Goal: Task Accomplishment & Management: Manage account settings

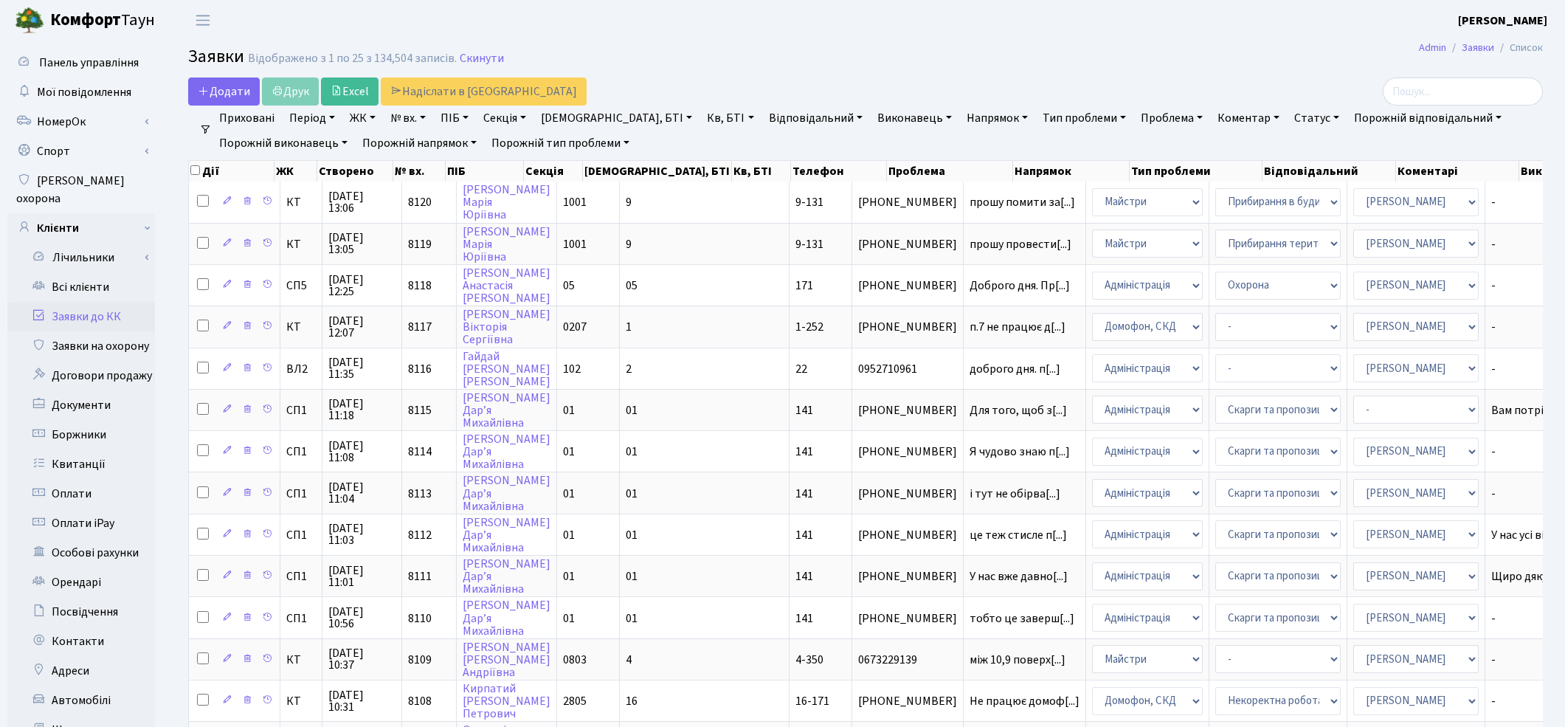
select select "25"
click at [94, 275] on link "Всі клієнти" at bounding box center [81, 287] width 148 height 30
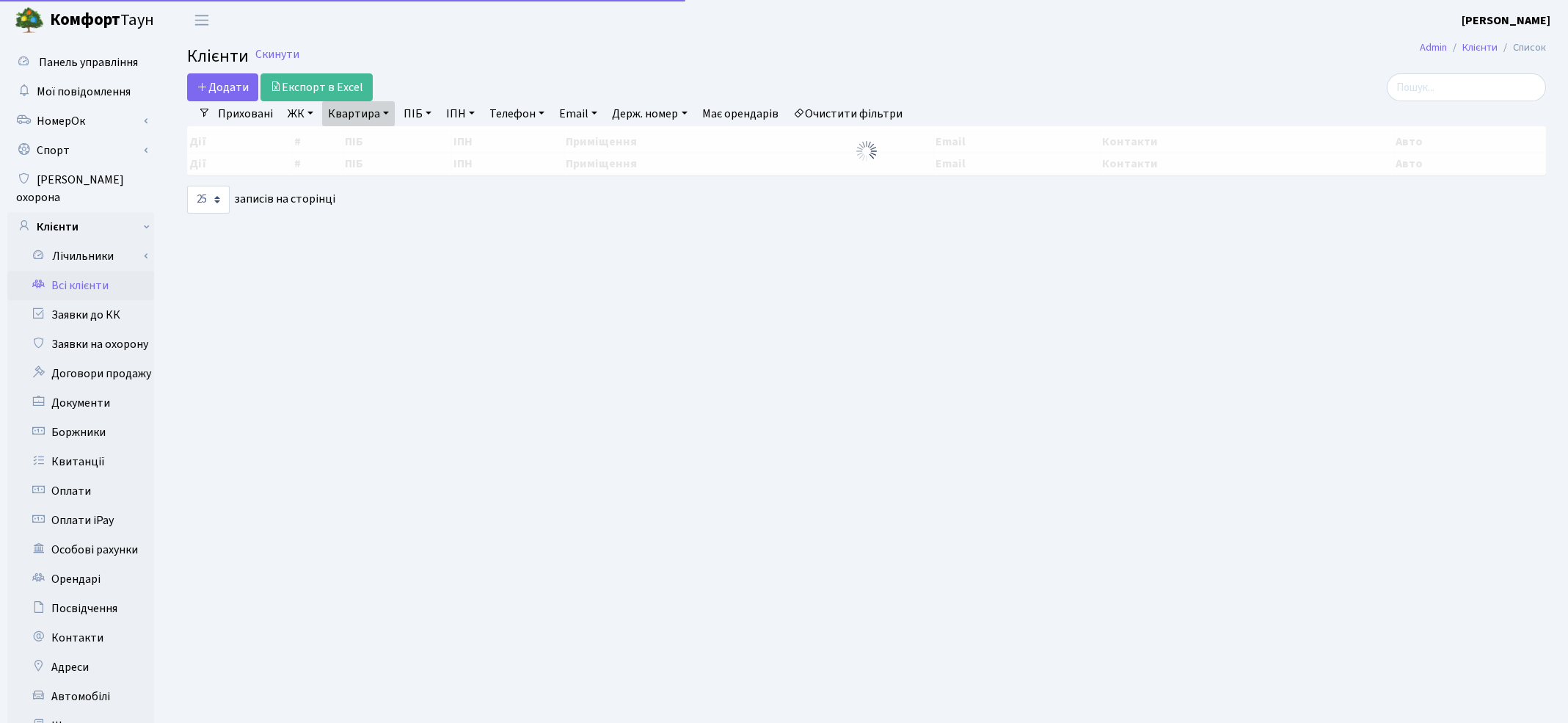
select select "25"
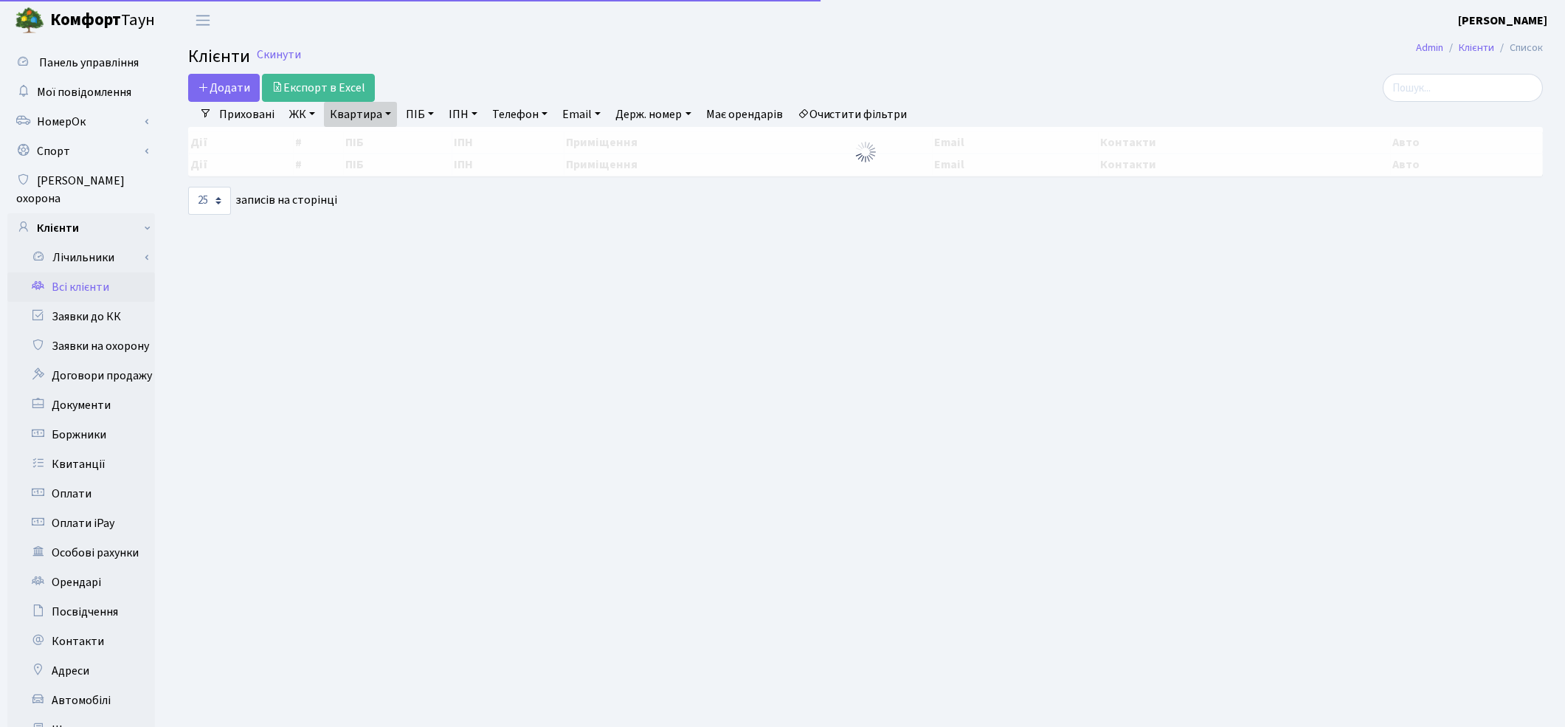
click at [343, 120] on link "Квартира" at bounding box center [360, 114] width 73 height 25
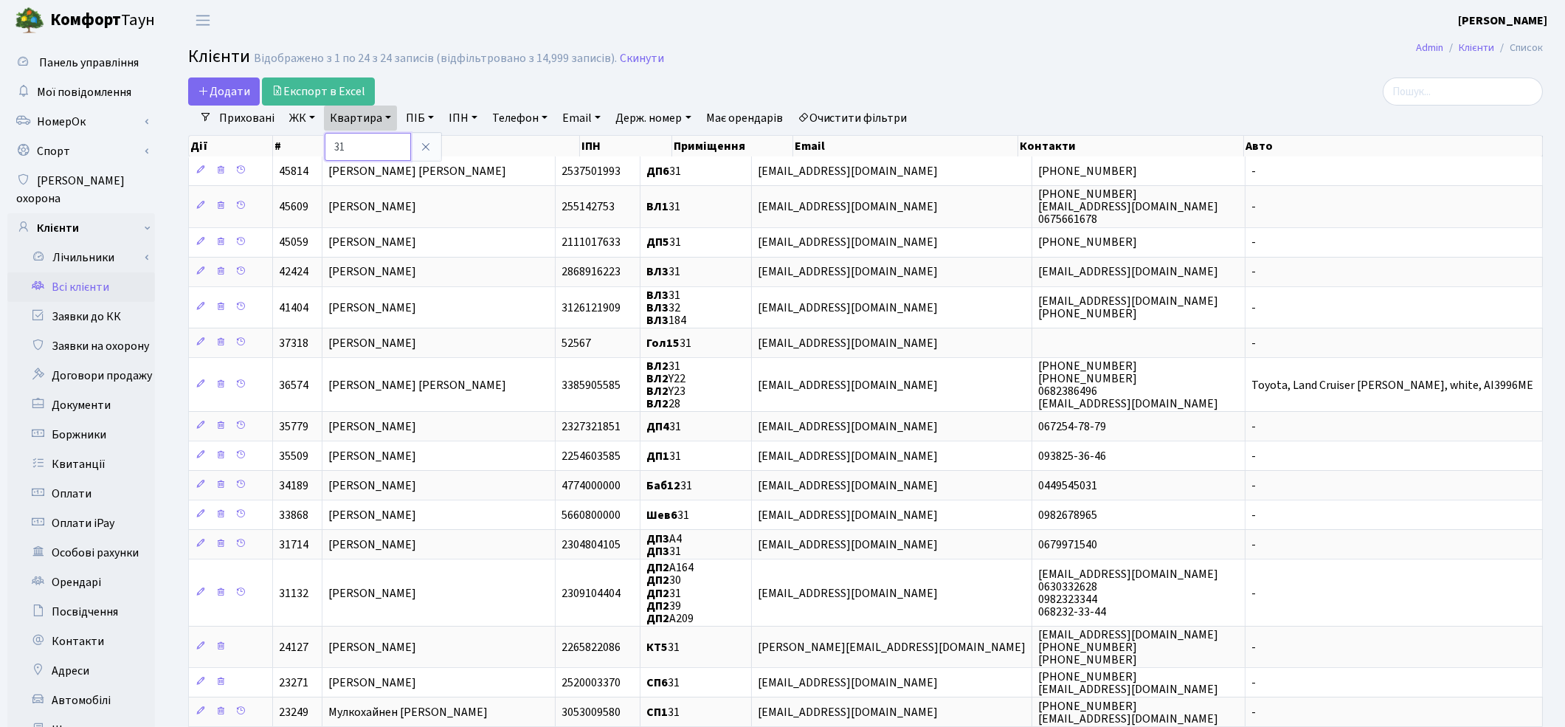
click at [359, 140] on input "31" at bounding box center [368, 147] width 86 height 28
type input "369"
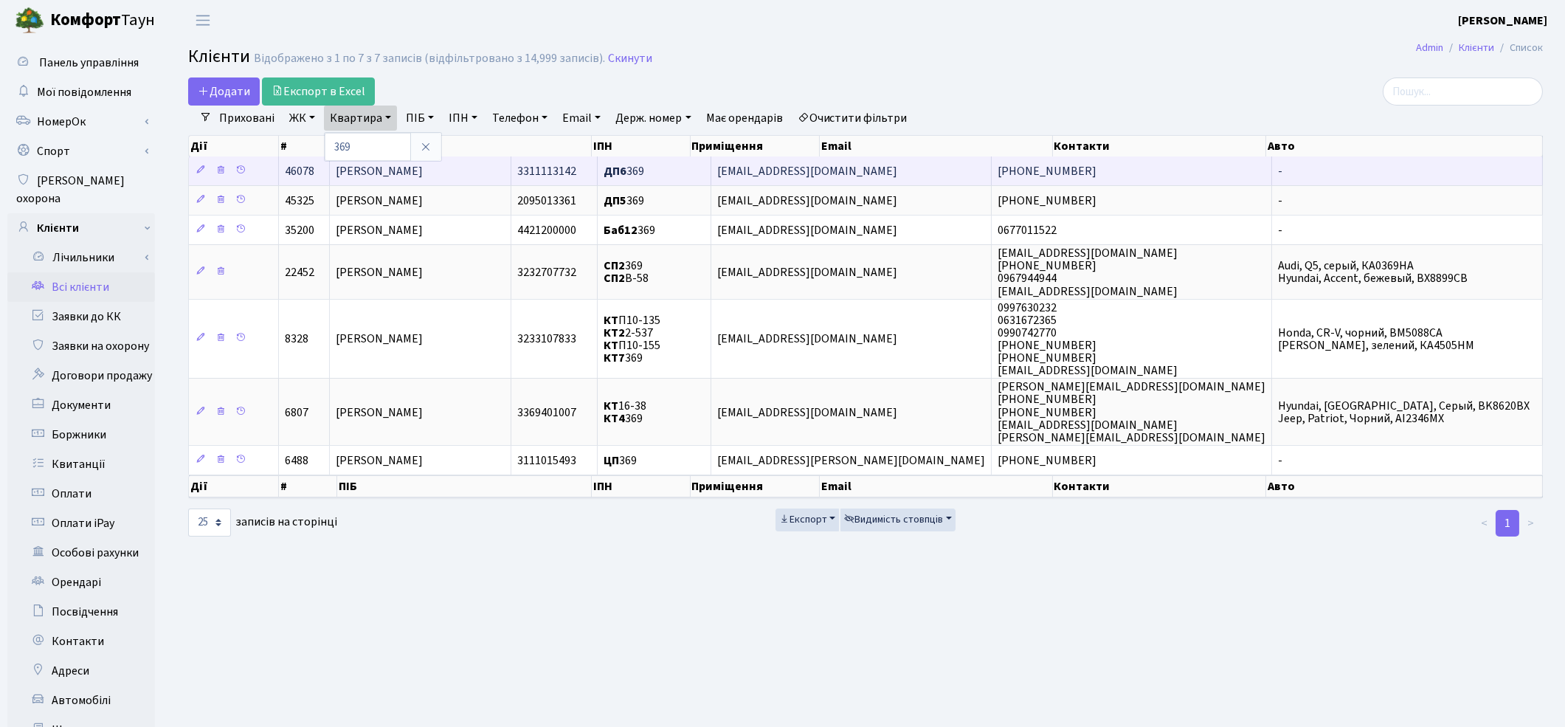
click at [415, 176] on span "[PERSON_NAME]" at bounding box center [380, 171] width 88 height 16
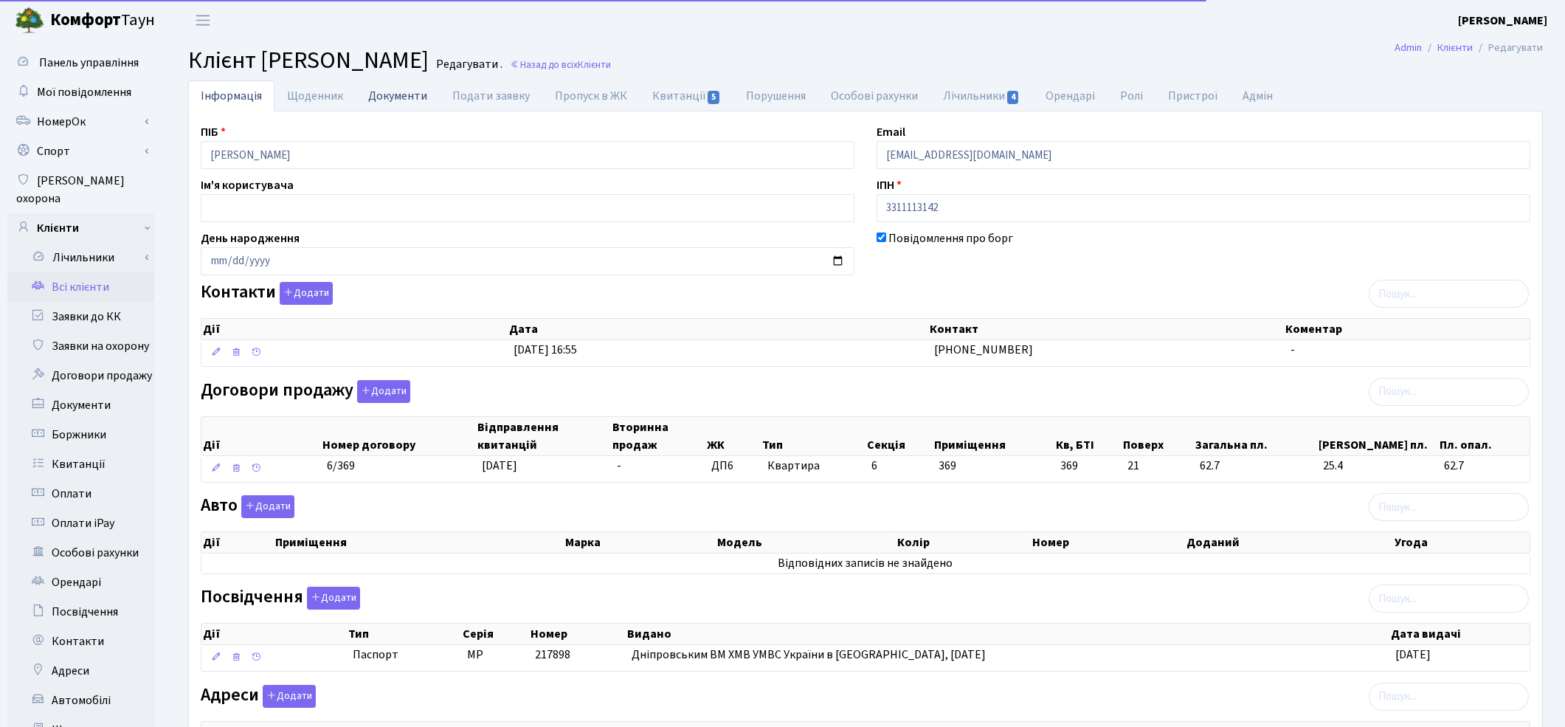
click at [384, 106] on link "Документи" at bounding box center [398, 95] width 84 height 30
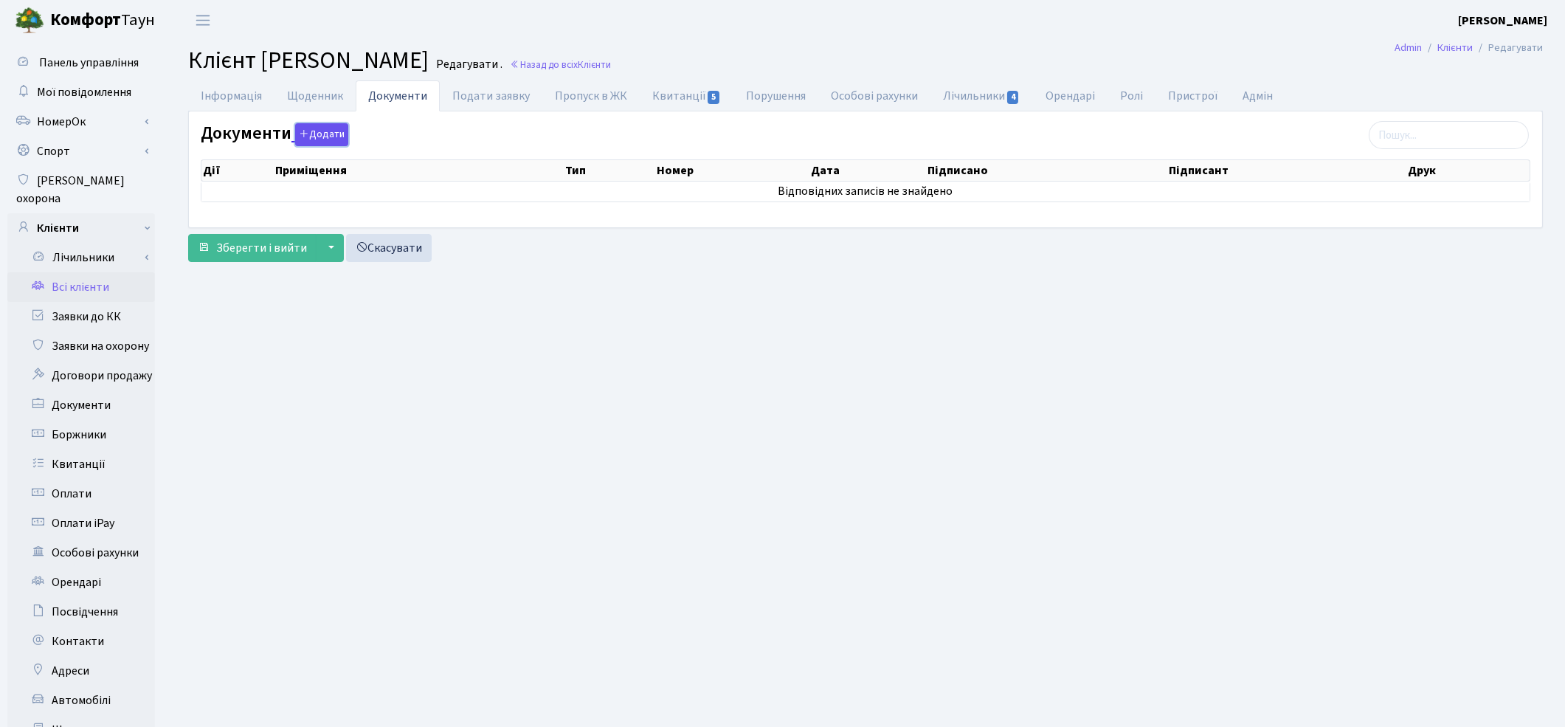
click at [325, 128] on button "Додати" at bounding box center [321, 134] width 53 height 23
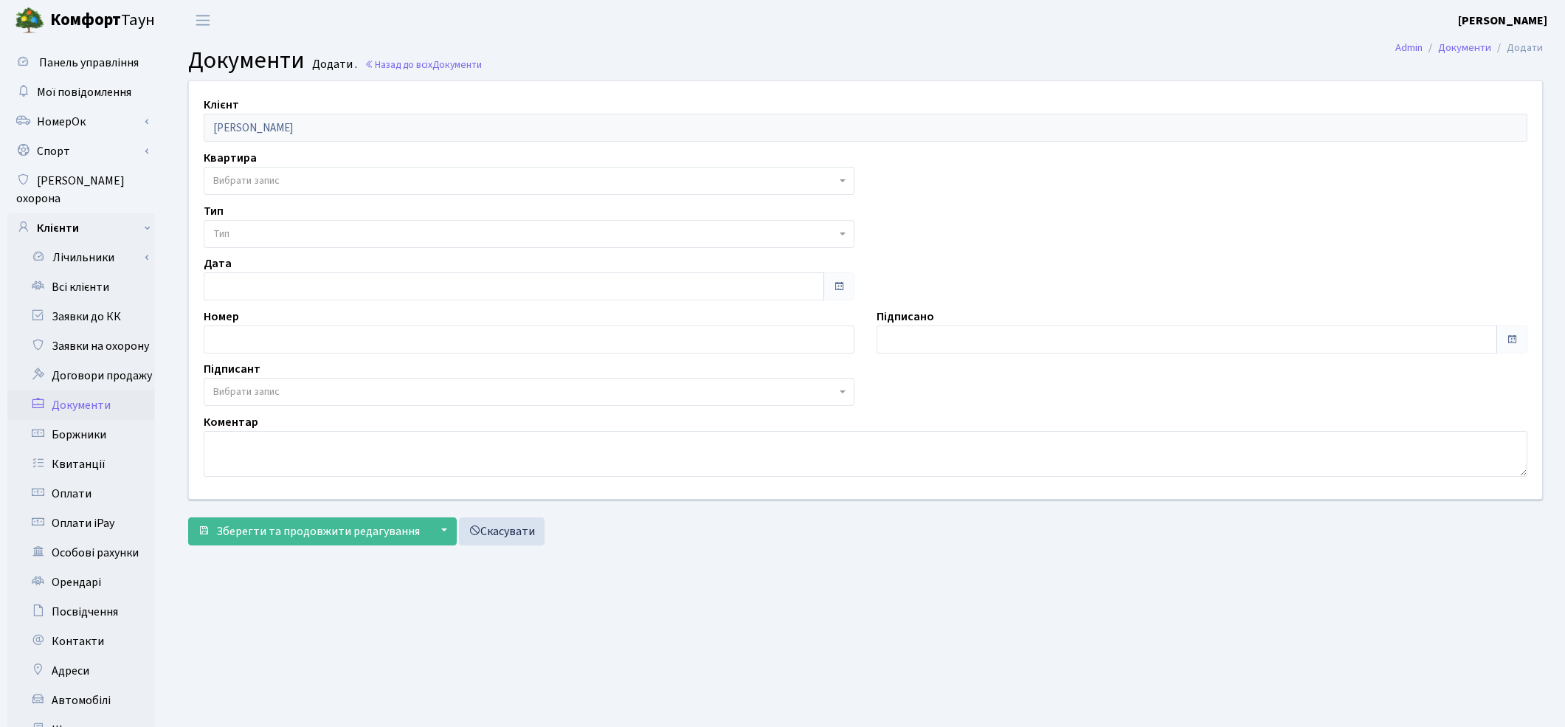
click at [279, 179] on span "Вибрати запис" at bounding box center [246, 180] width 66 height 15
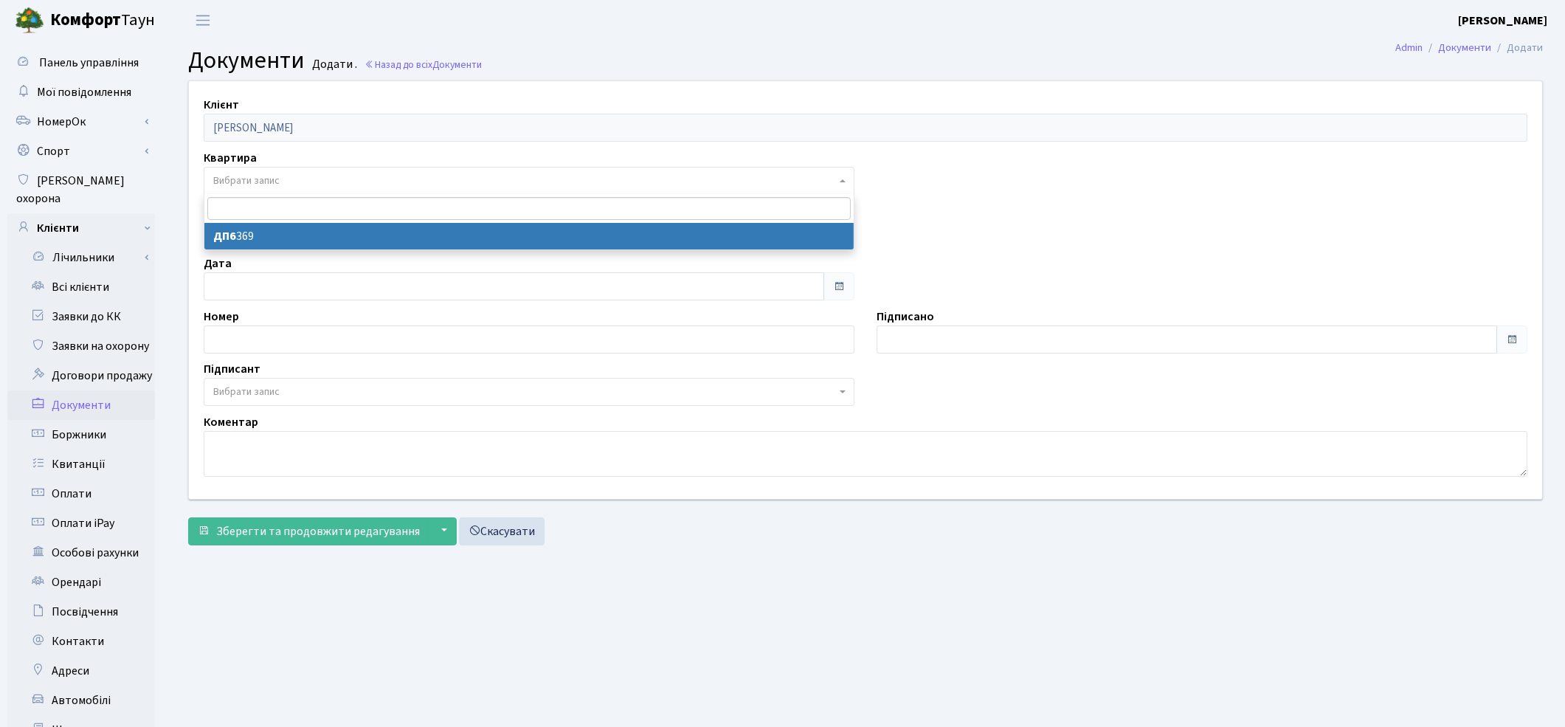
select select "177143"
click at [276, 230] on span "Тип" at bounding box center [524, 234] width 623 height 15
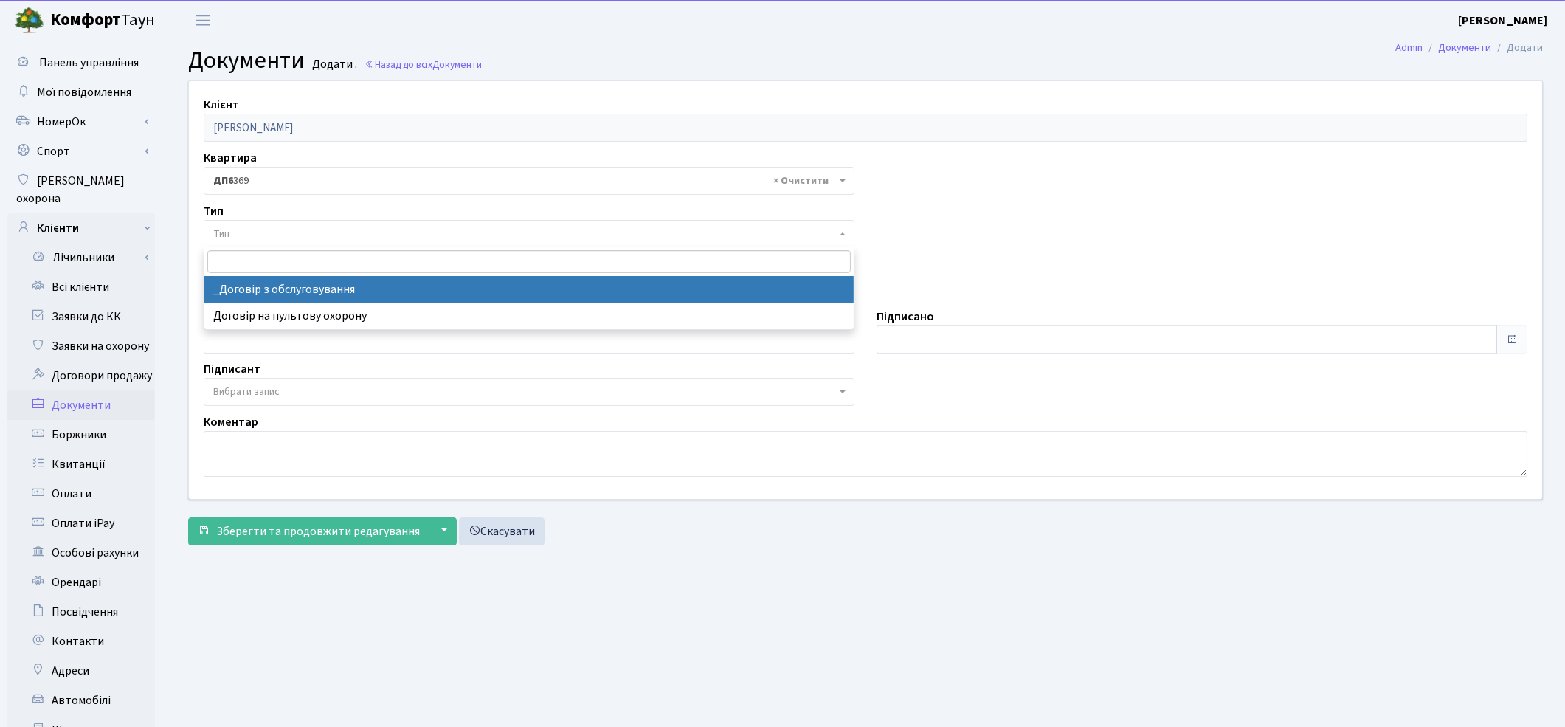
select select "289"
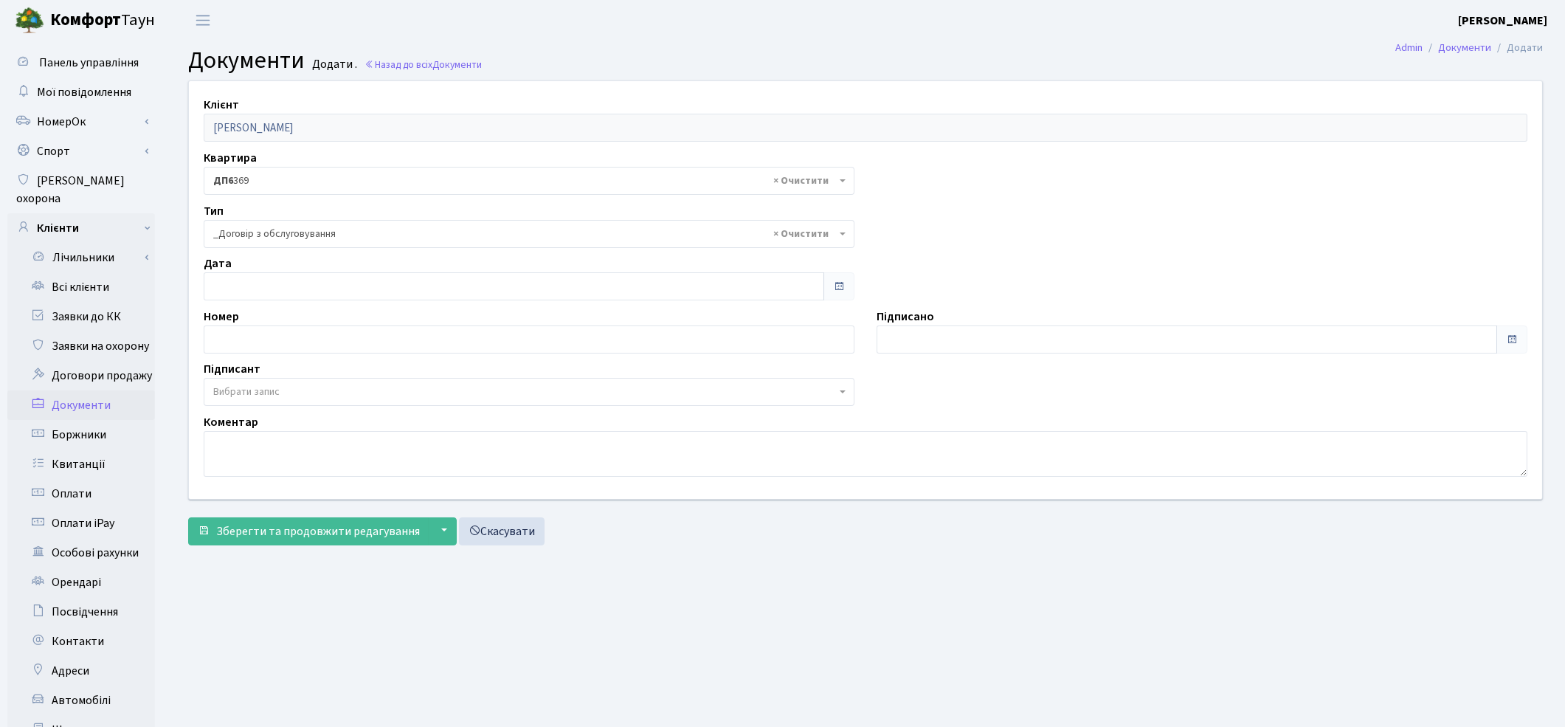
click at [285, 378] on span "Вибрати запис" at bounding box center [529, 392] width 651 height 28
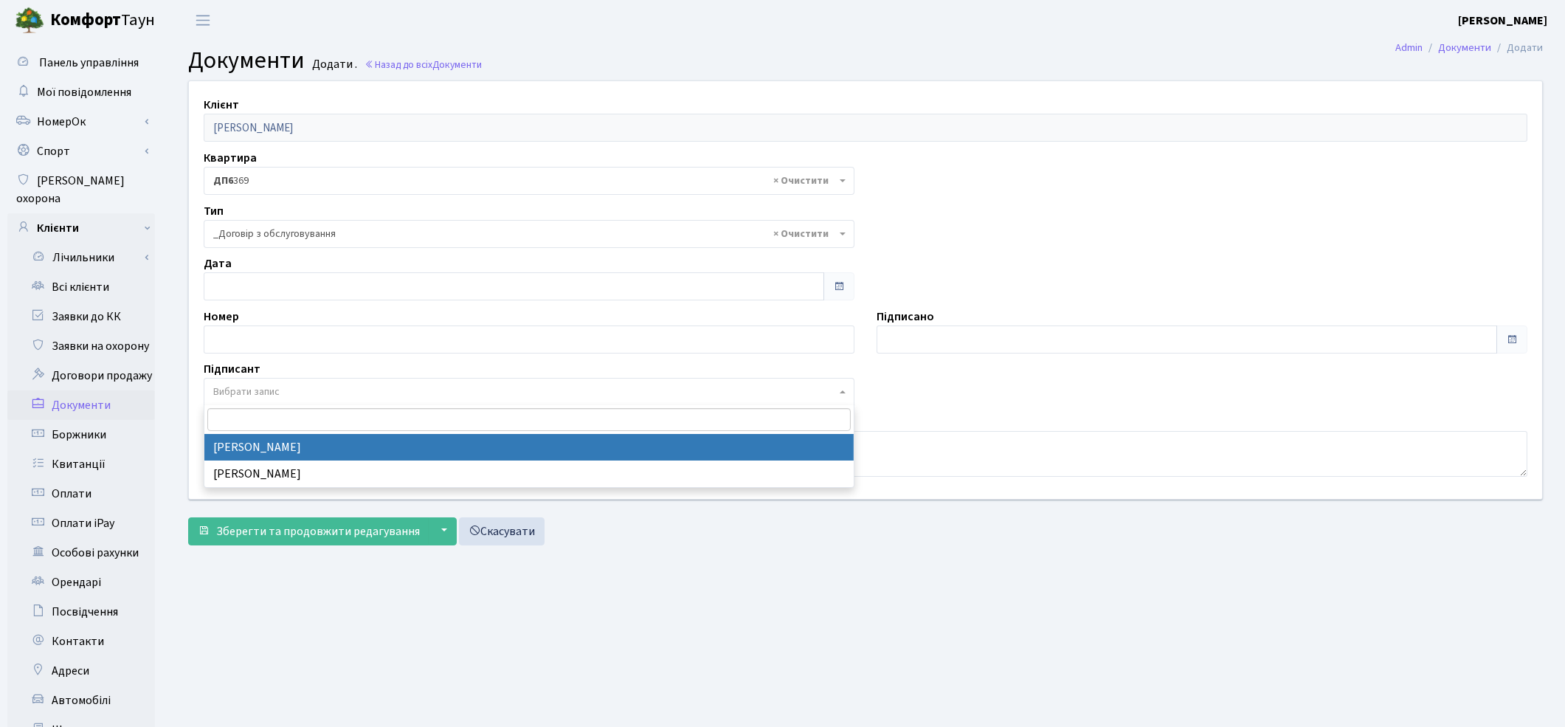
select select "74"
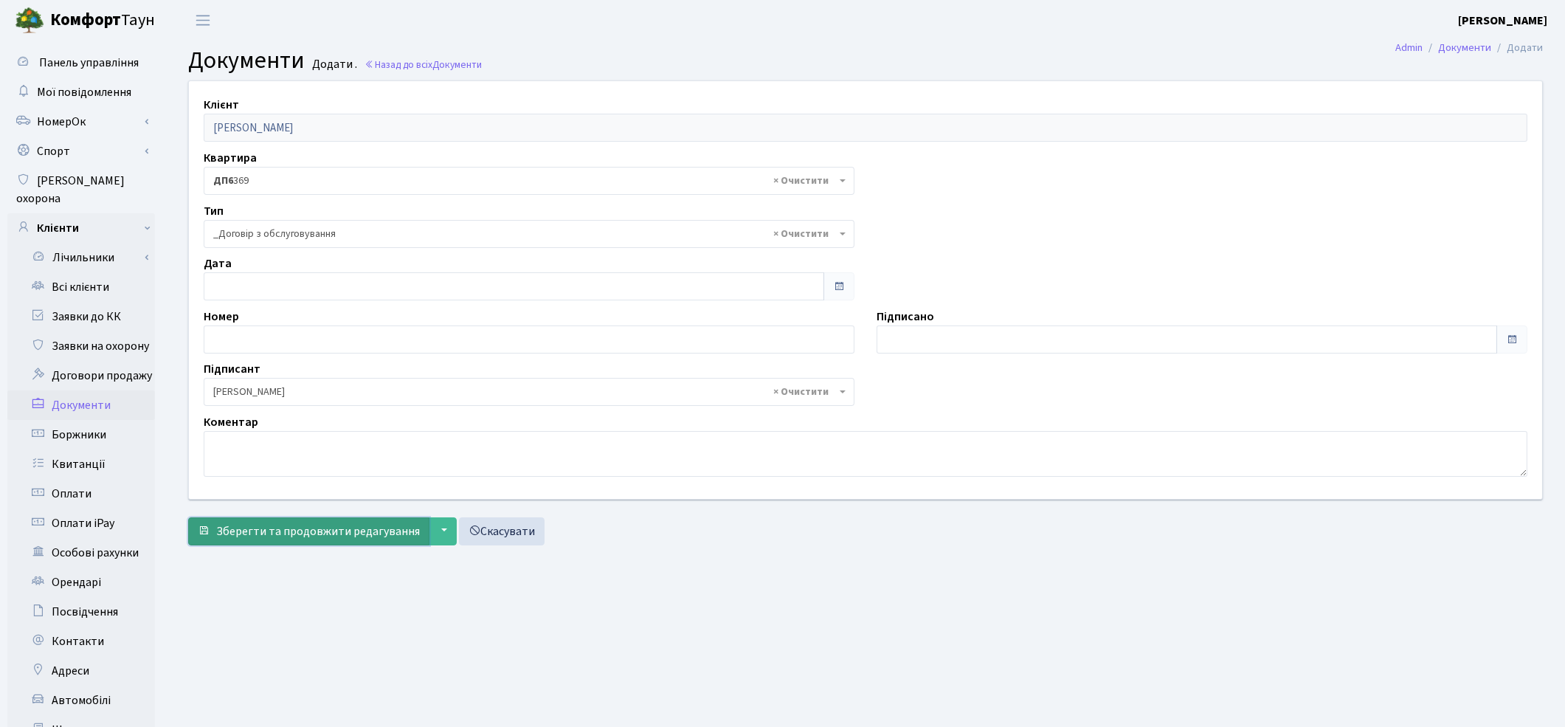
click at [278, 529] on span "Зберегти та продовжити редагування" at bounding box center [318, 531] width 204 height 16
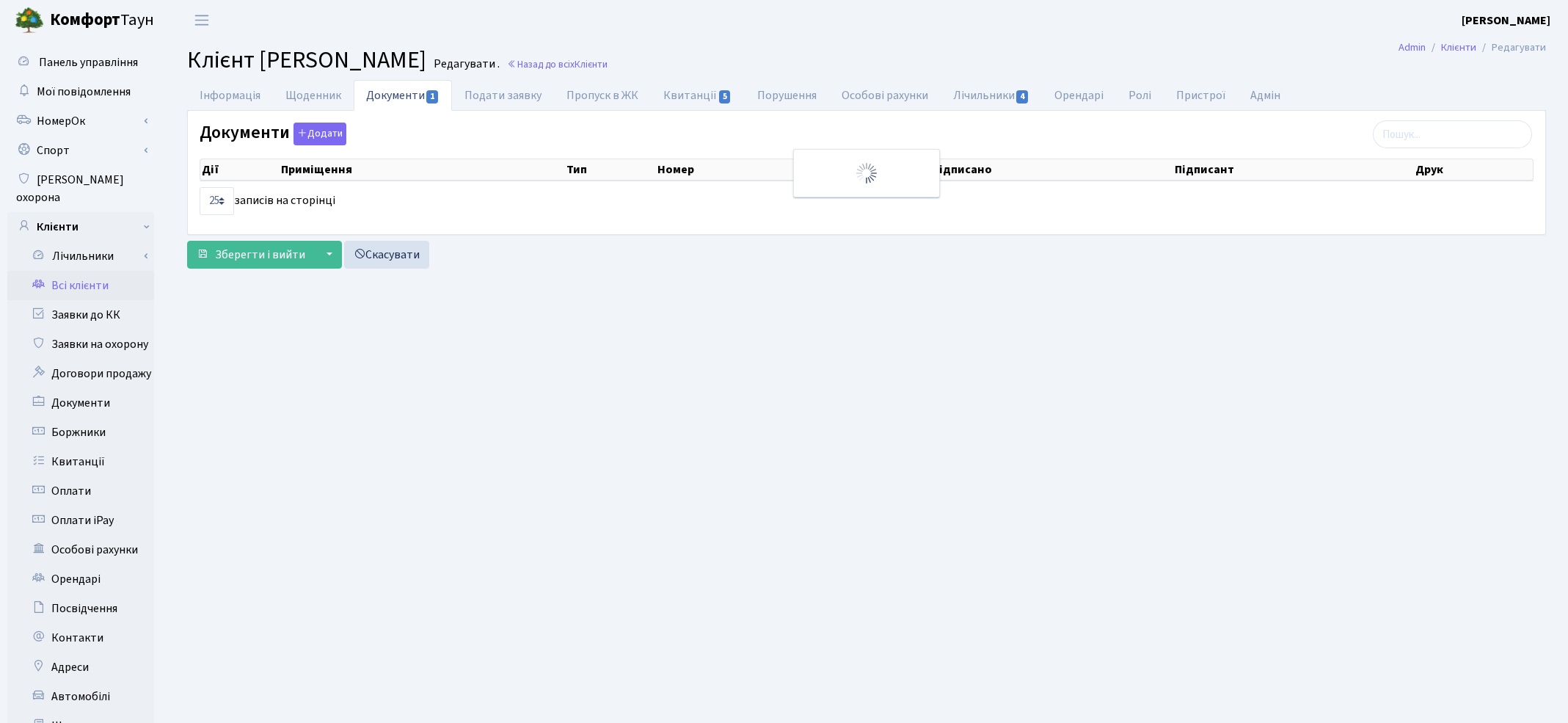
select select "25"
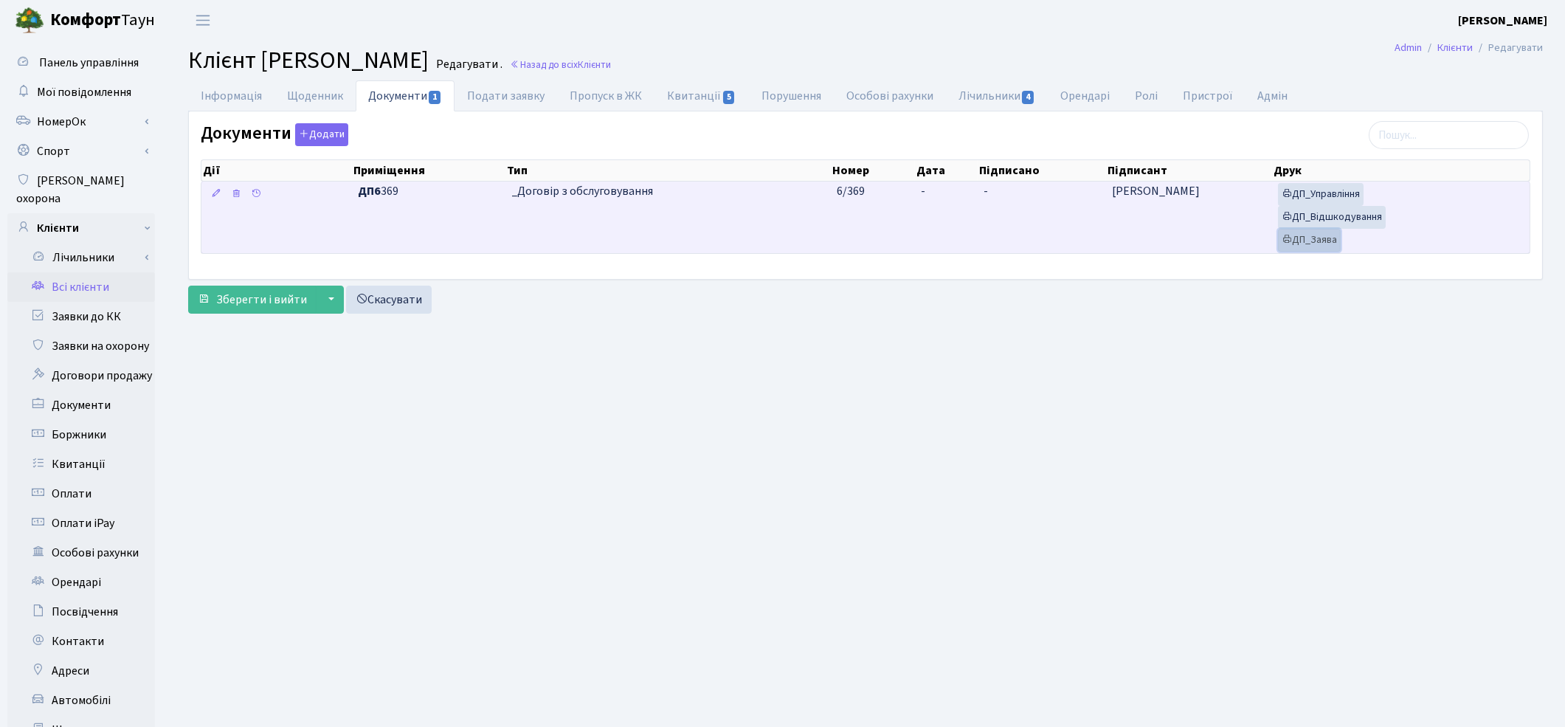
click at [1329, 236] on link "ДП_Заява" at bounding box center [1309, 240] width 63 height 23
click at [1337, 219] on link "ДП_Відшкодування" at bounding box center [1332, 217] width 108 height 23
click at [1344, 203] on link "ДП_Управління" at bounding box center [1321, 194] width 86 height 23
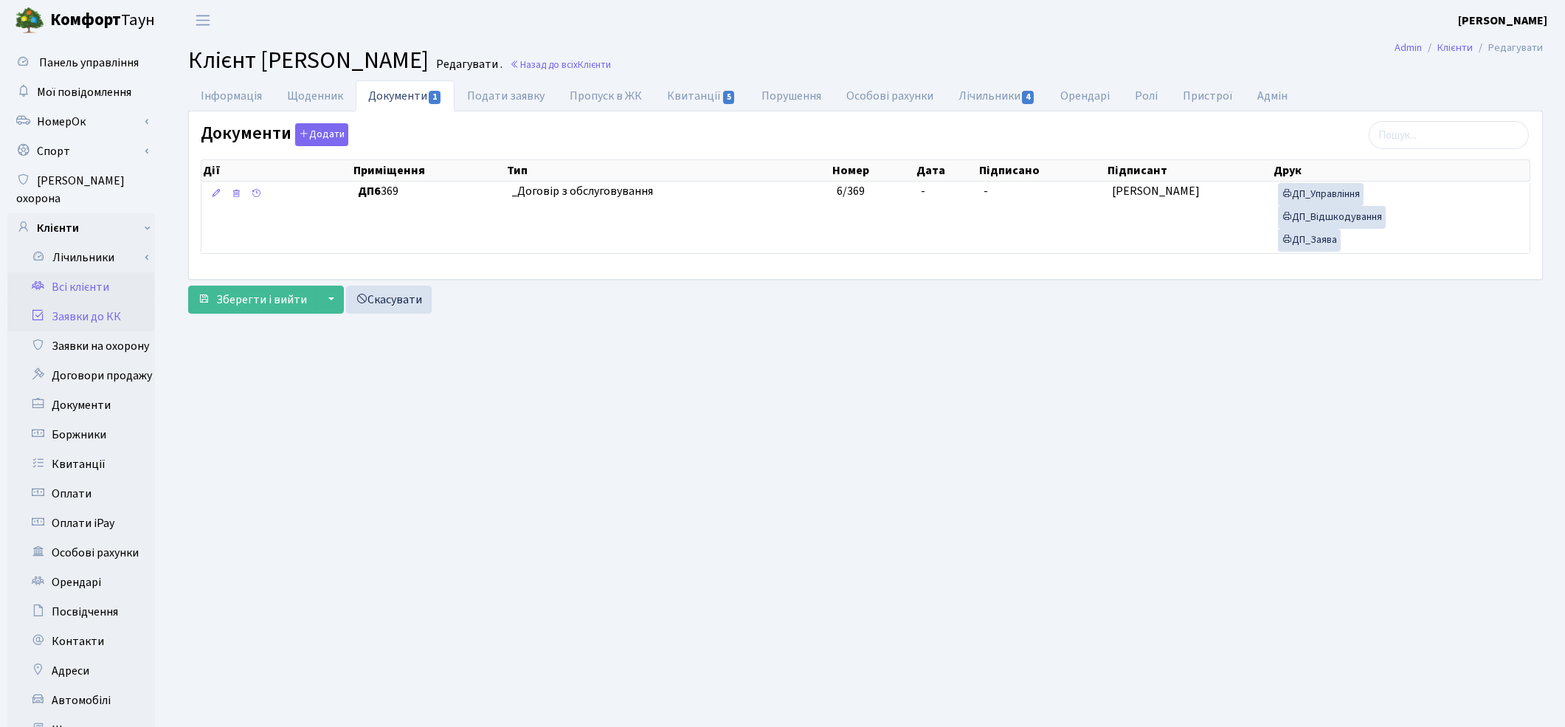
click at [92, 306] on link "Заявки до КК" at bounding box center [81, 317] width 148 height 30
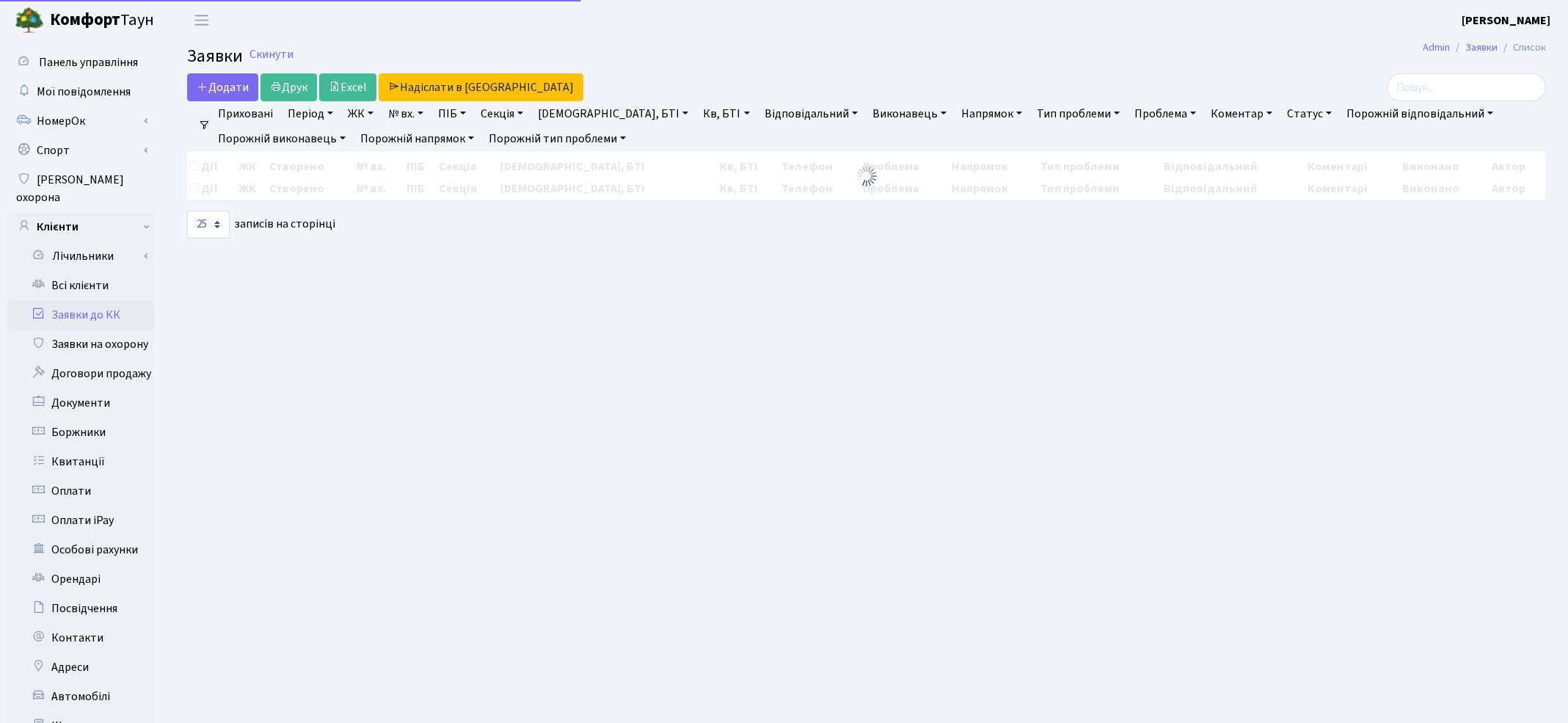
select select "25"
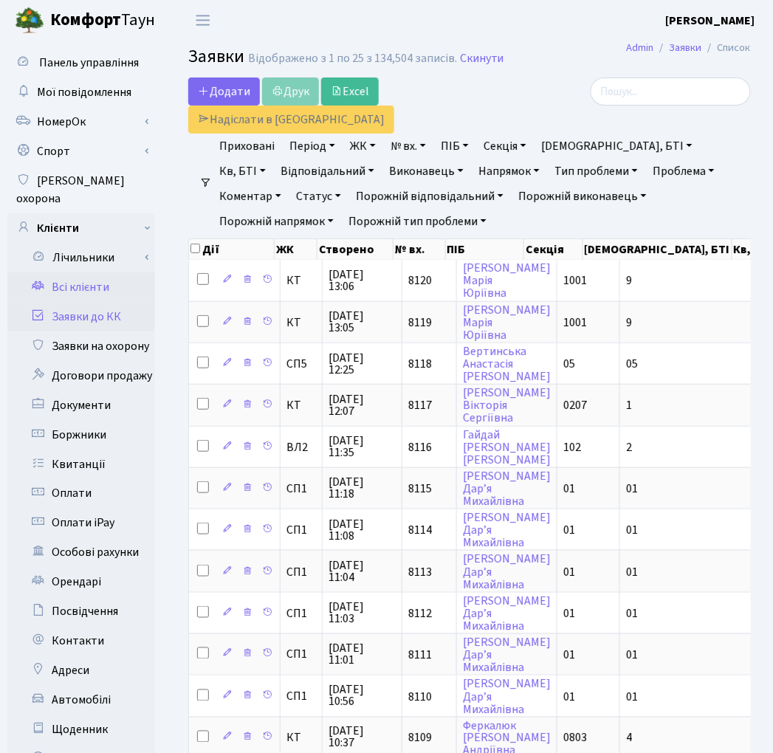
click at [70, 272] on link "Всі клієнти" at bounding box center [81, 287] width 148 height 30
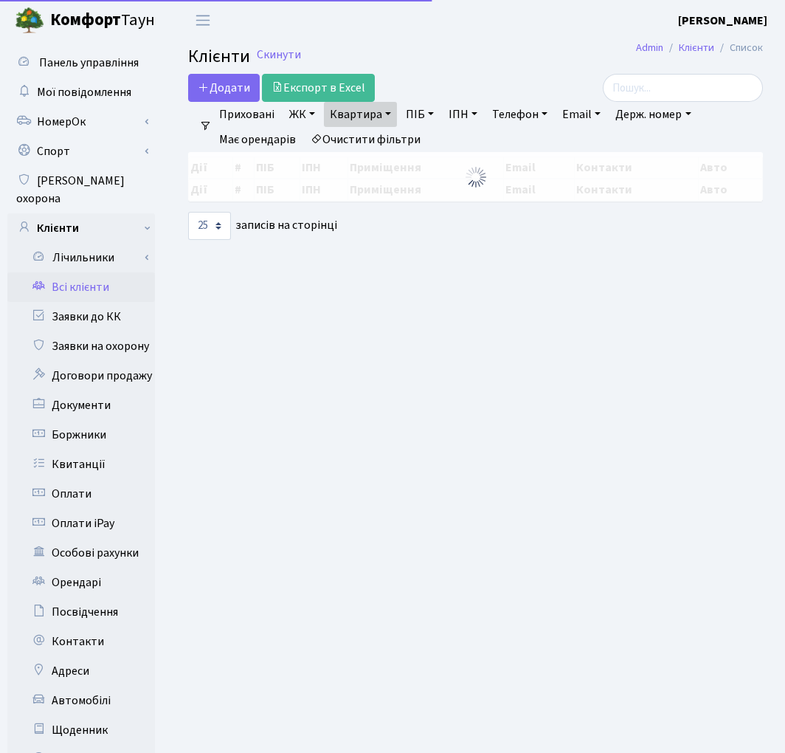
select select "25"
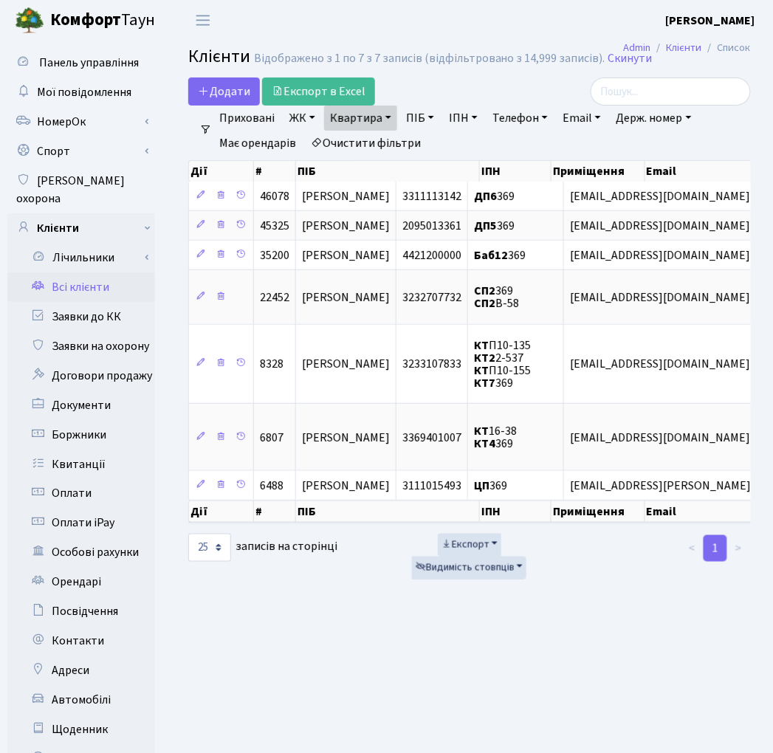
click at [394, 148] on link "Очистити фільтри" at bounding box center [366, 143] width 122 height 25
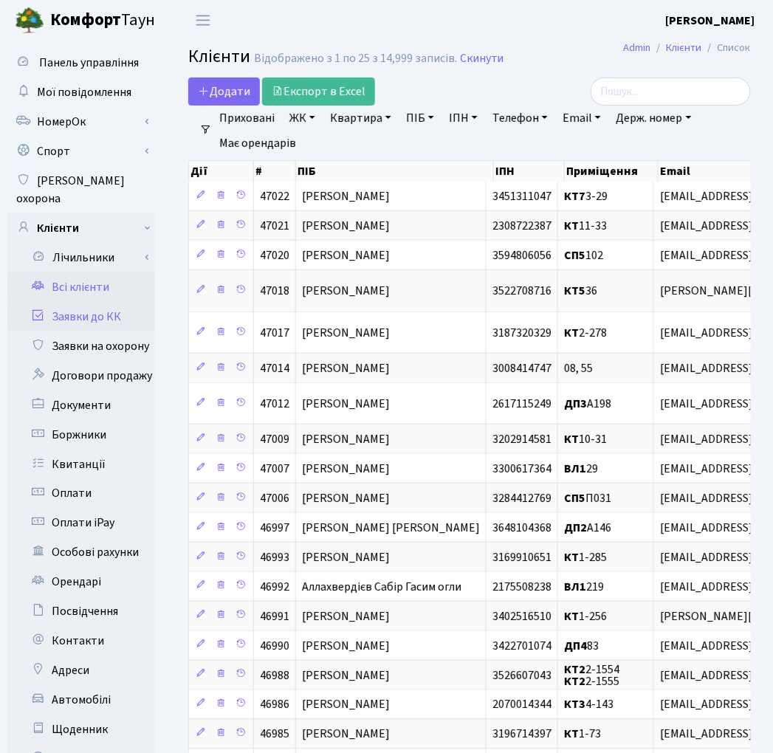
click at [85, 306] on link "Заявки до КК" at bounding box center [81, 317] width 148 height 30
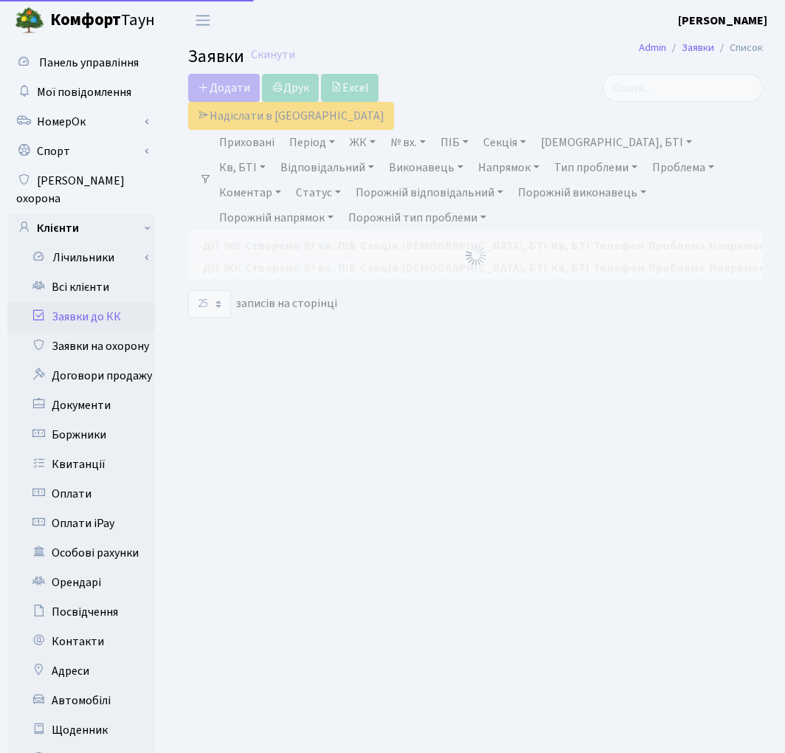
select select "25"
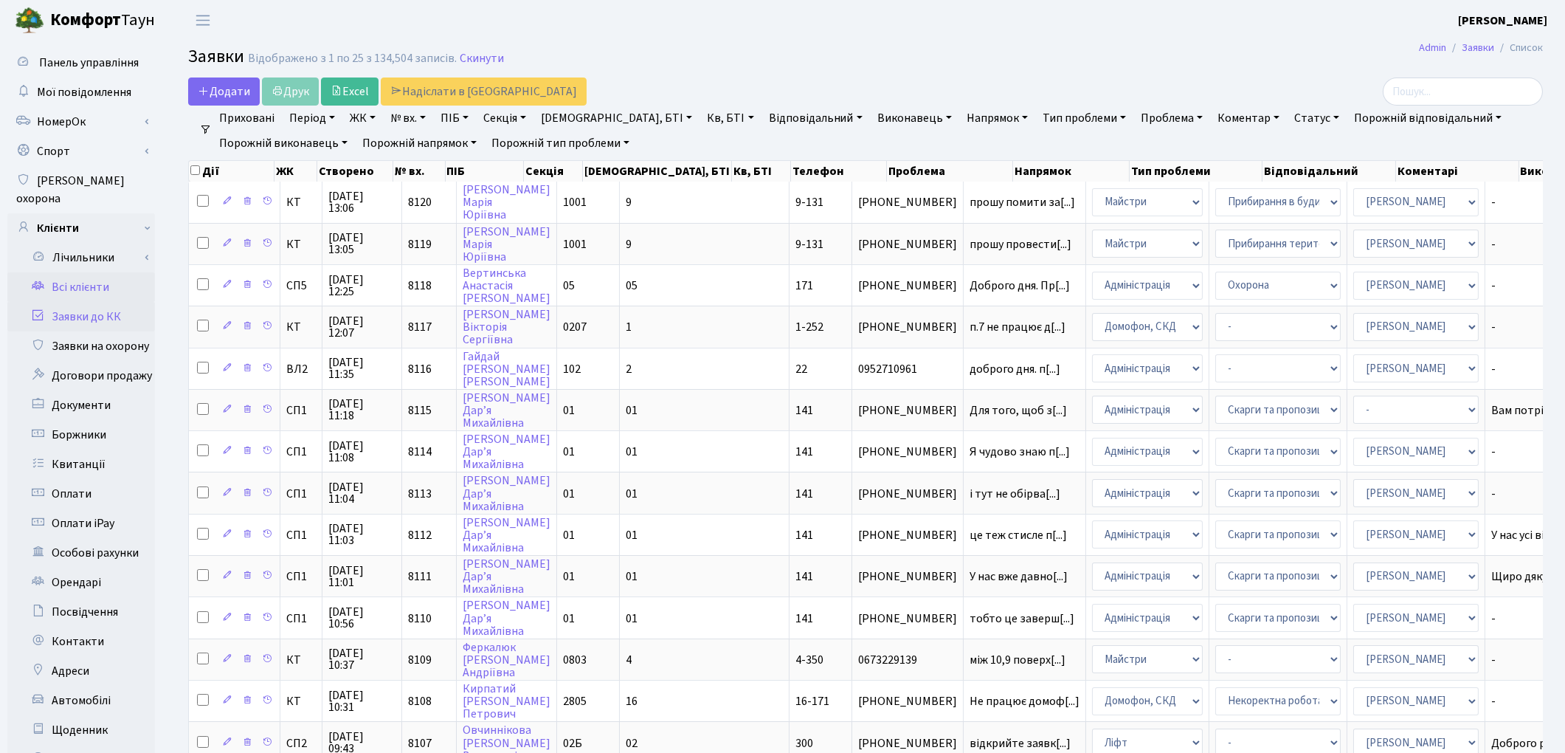
click at [99, 276] on link "Всі клієнти" at bounding box center [81, 287] width 148 height 30
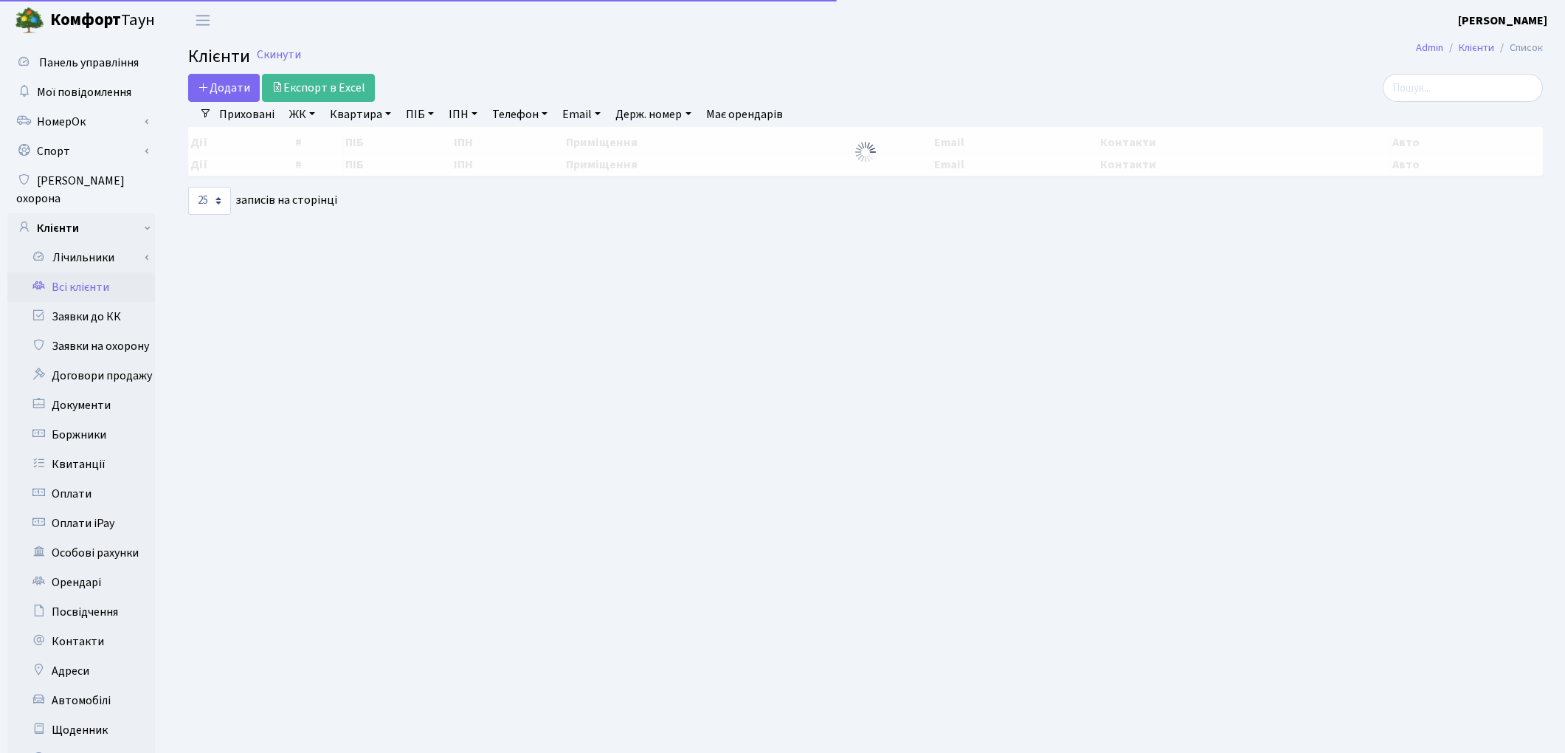
select select "25"
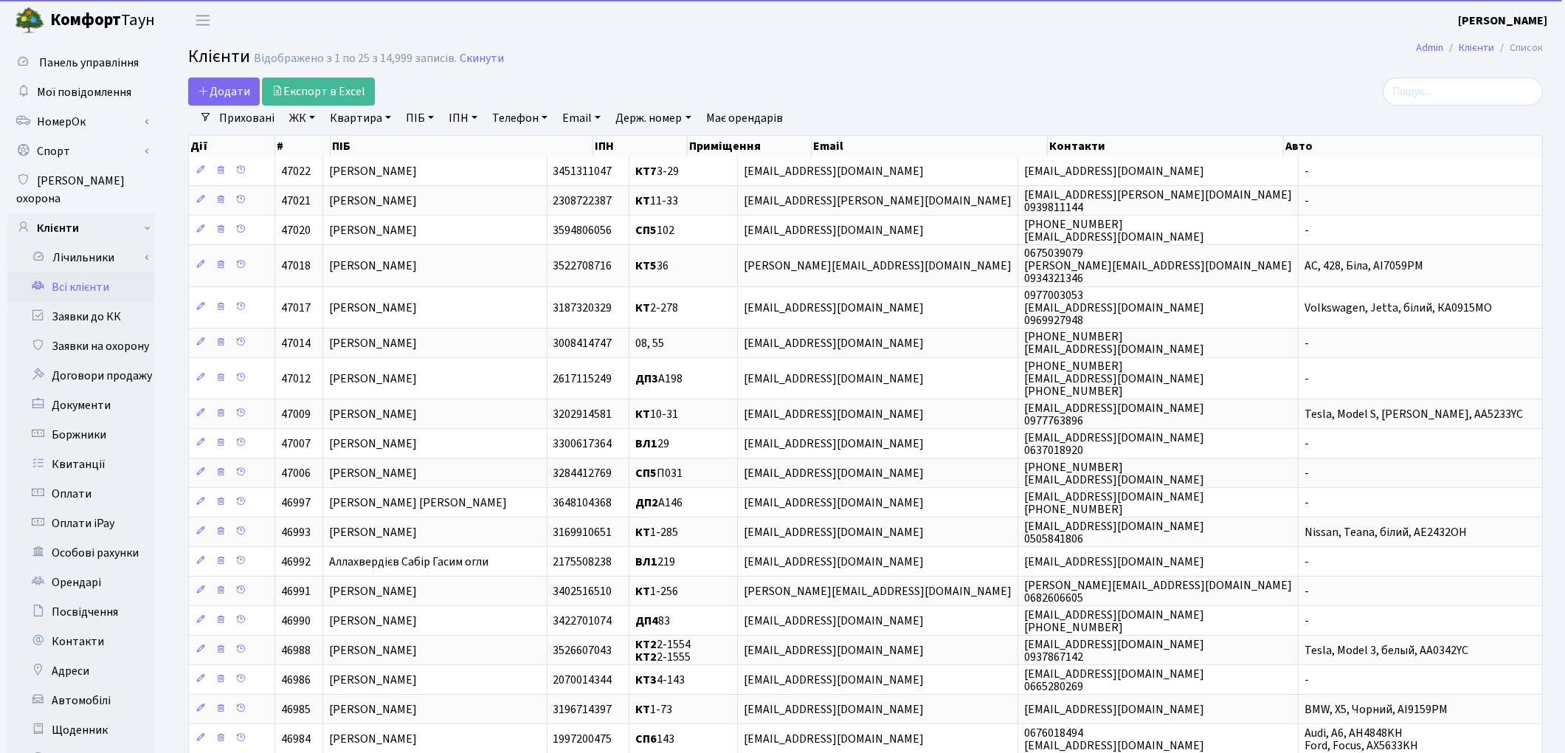
click at [364, 115] on link "Квартира" at bounding box center [360, 118] width 73 height 25
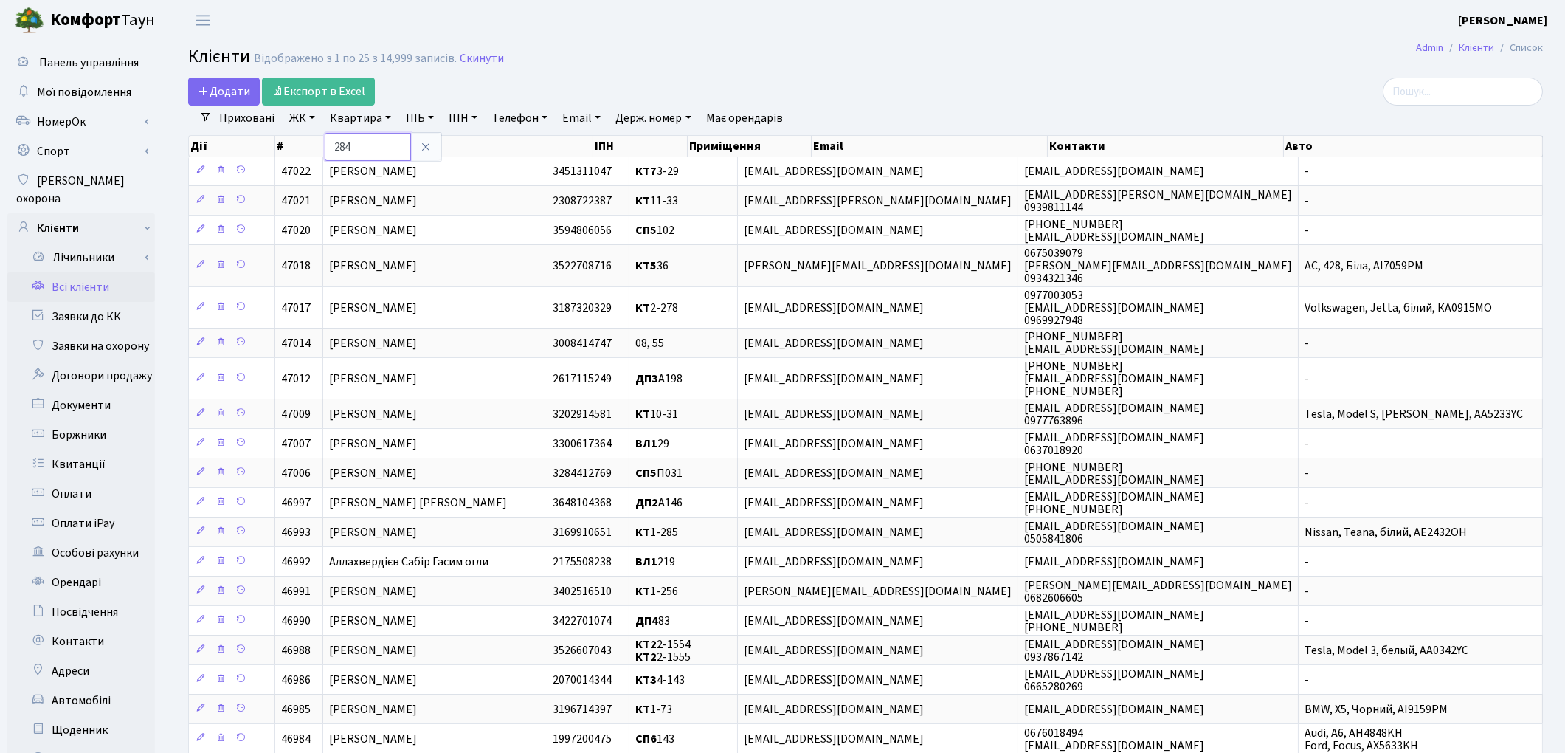
type input "284"
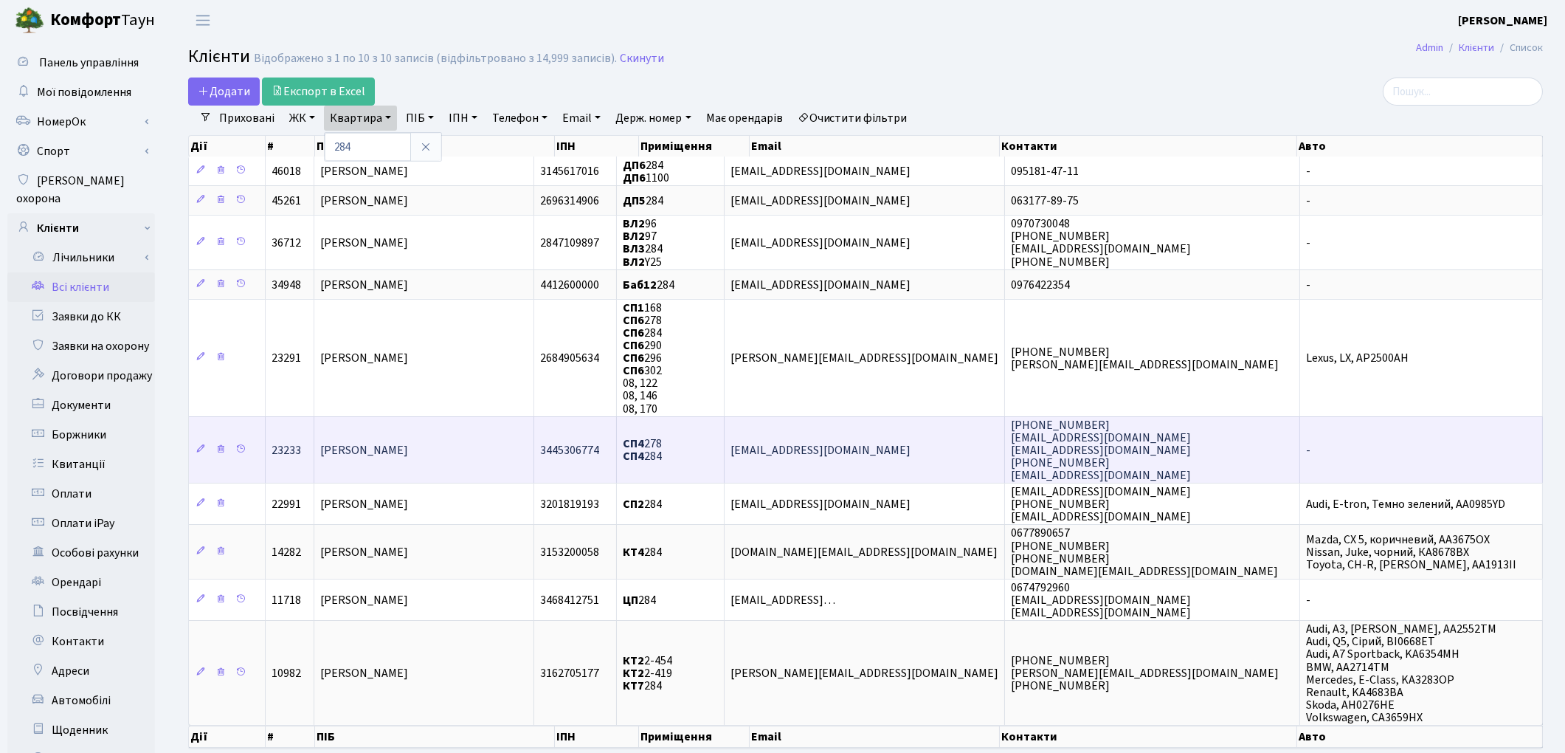
click at [451, 450] on td "Скидан Дмитро Олександрович" at bounding box center [424, 449] width 220 height 67
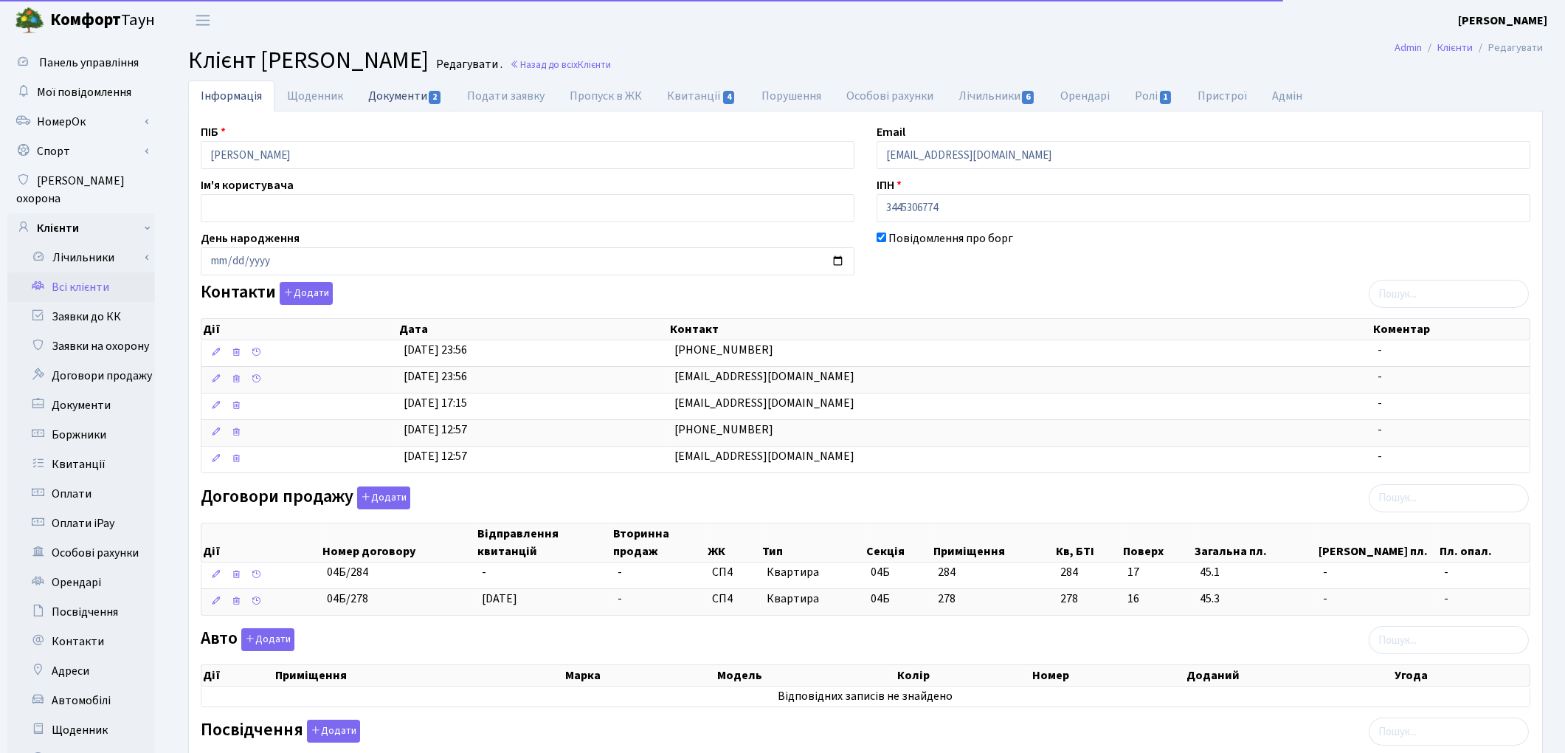
click at [389, 100] on link "Документи 2" at bounding box center [405, 95] width 99 height 30
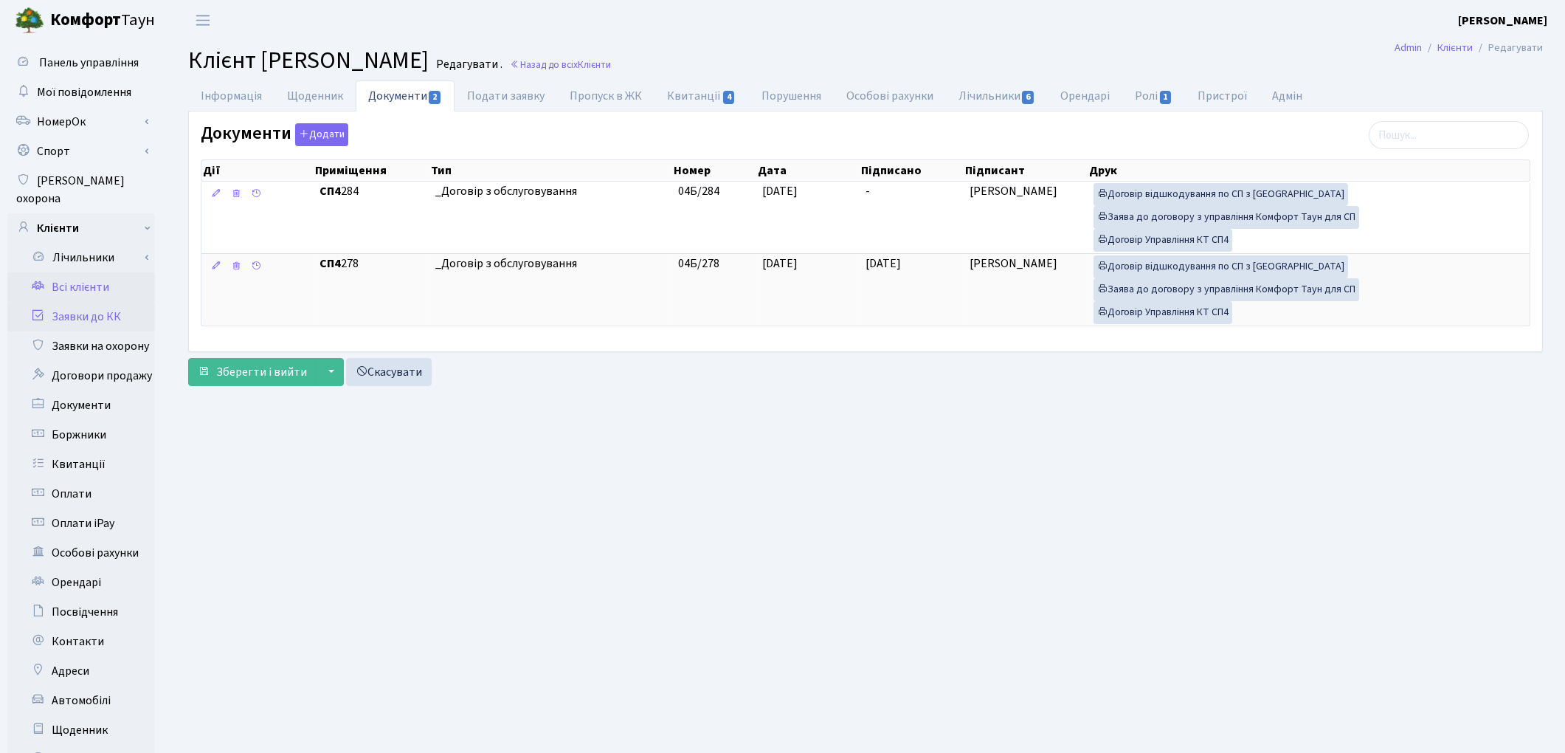
click at [83, 302] on link "Заявки до КК" at bounding box center [81, 317] width 148 height 30
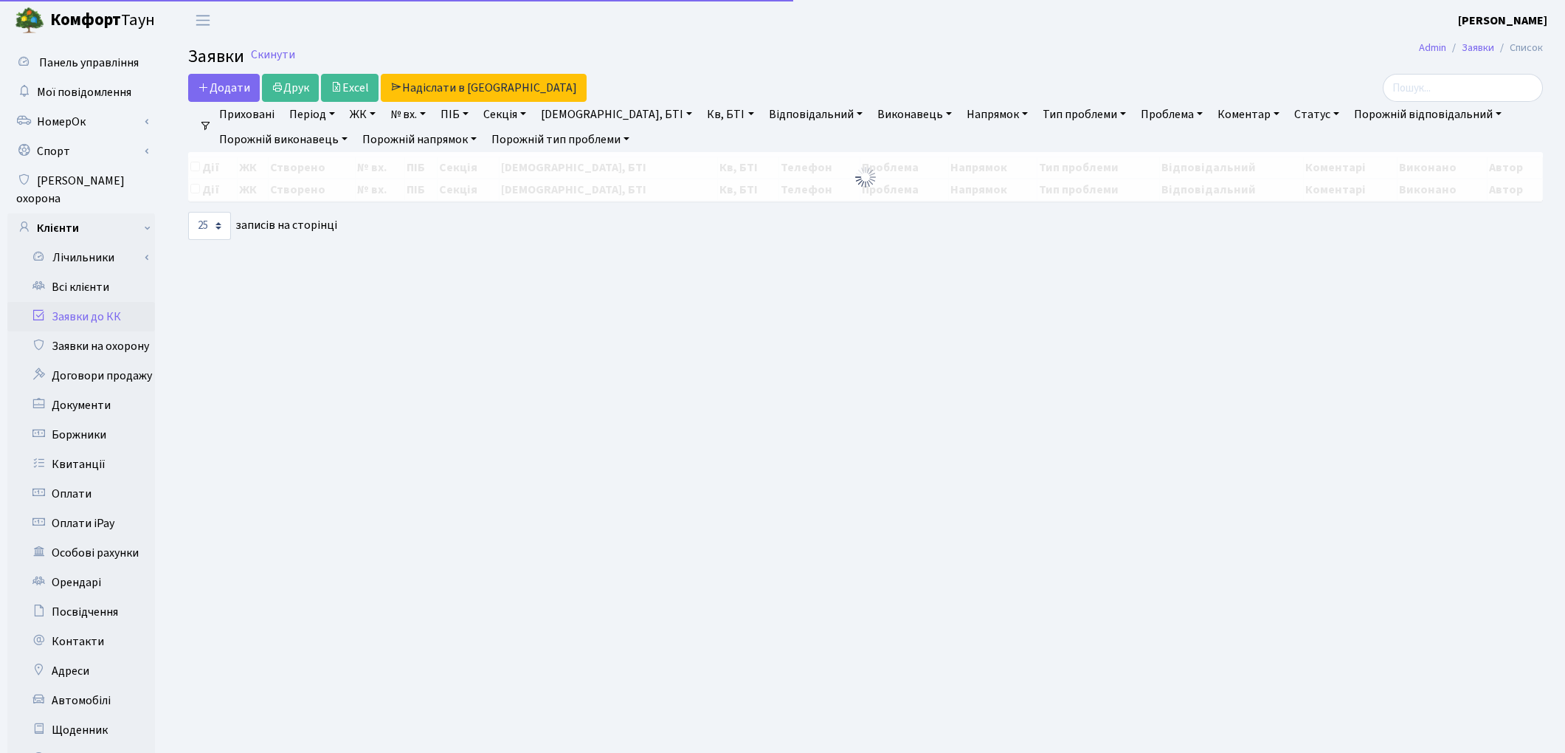
select select "25"
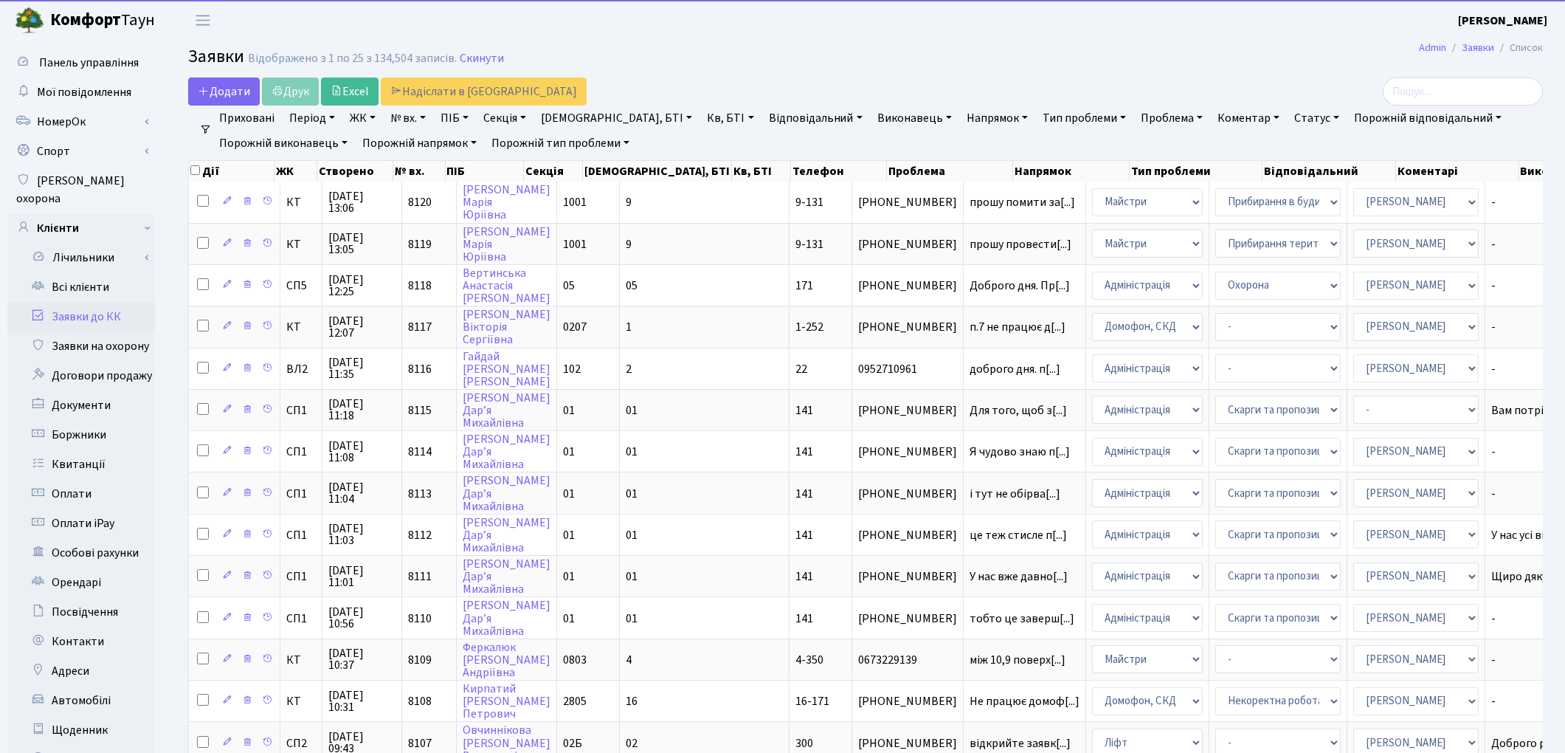
click at [1090, 80] on div "Додати Друк Excel Надіслати в [GEOGRAPHIC_DATA]" at bounding box center [636, 91] width 918 height 28
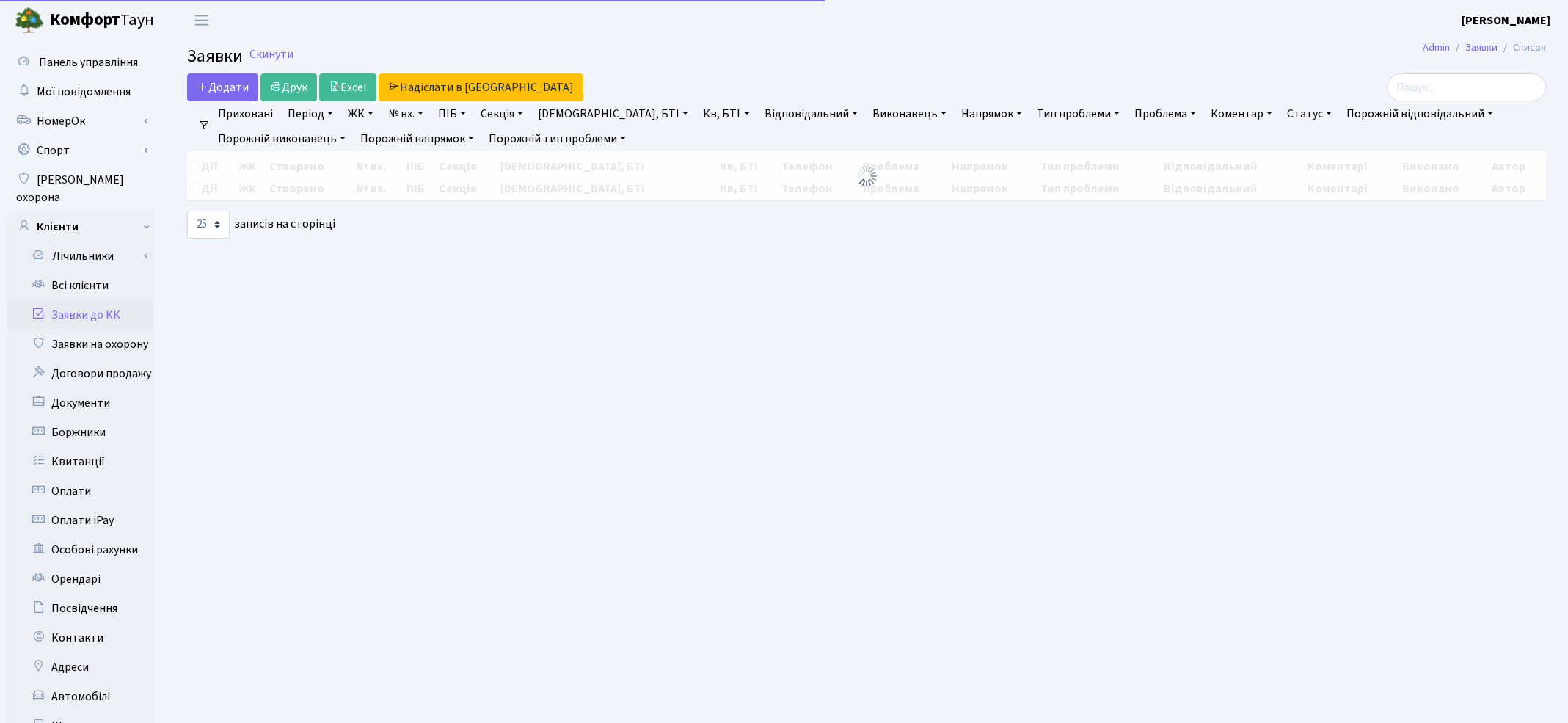
select select "25"
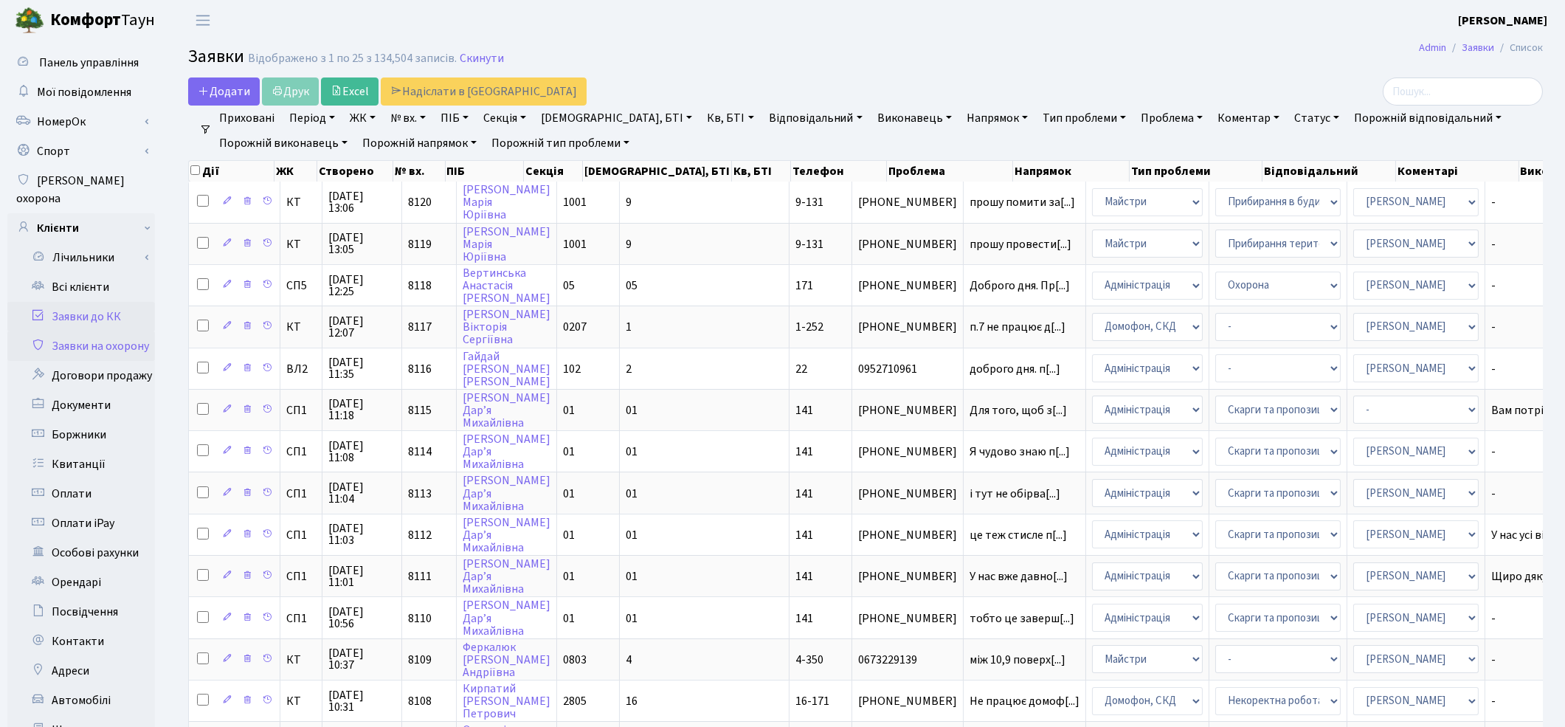
click at [120, 331] on link "Заявки на охорону" at bounding box center [81, 346] width 148 height 30
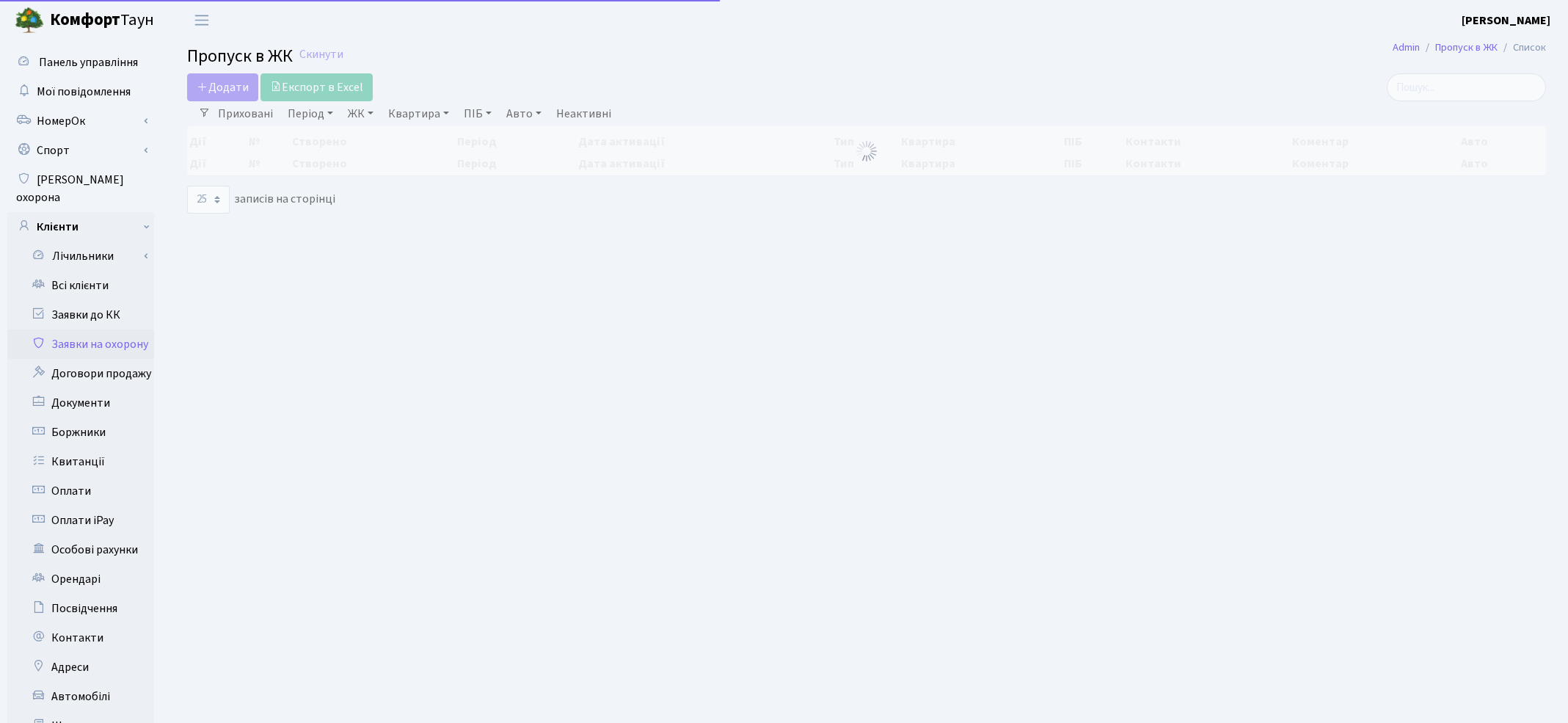
select select "25"
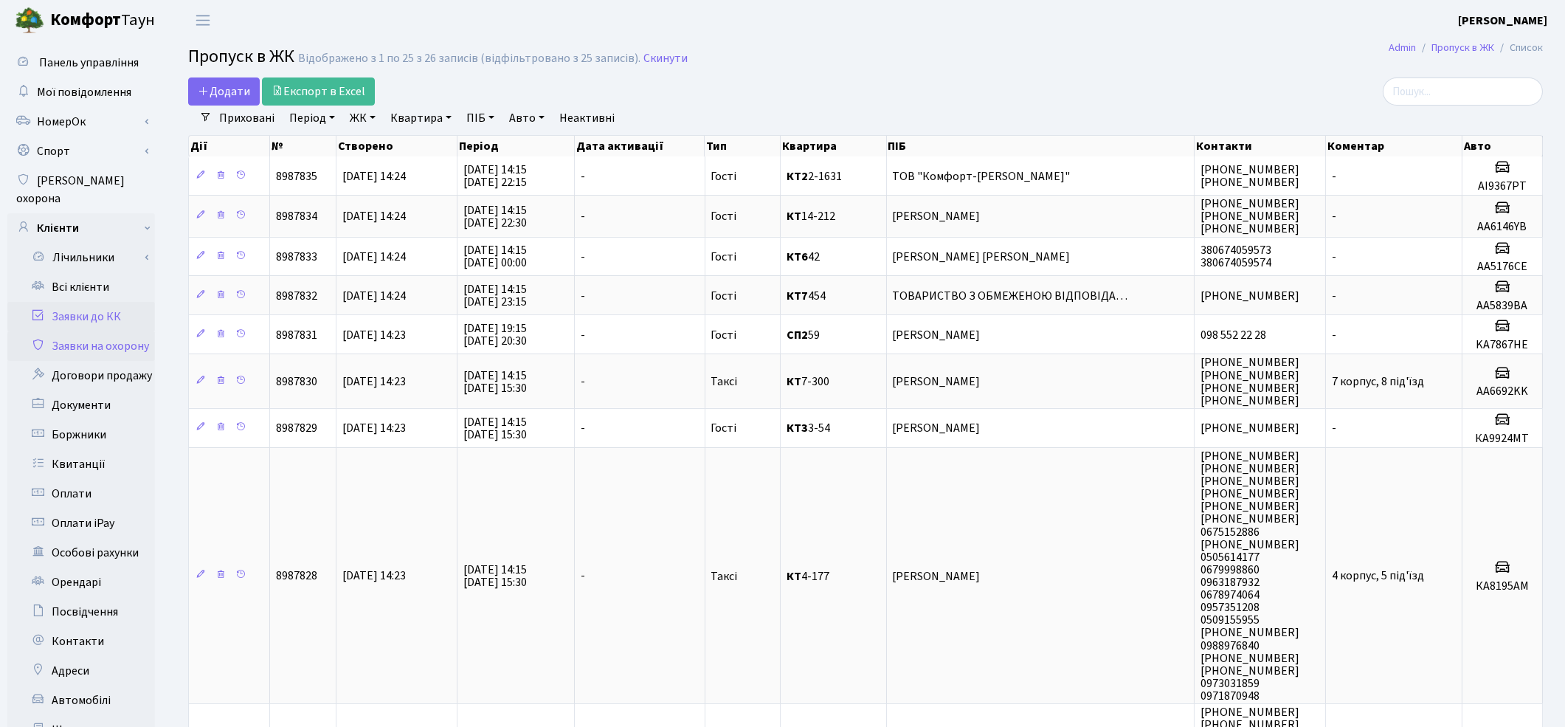
click at [86, 302] on link "Заявки до КК" at bounding box center [81, 317] width 148 height 30
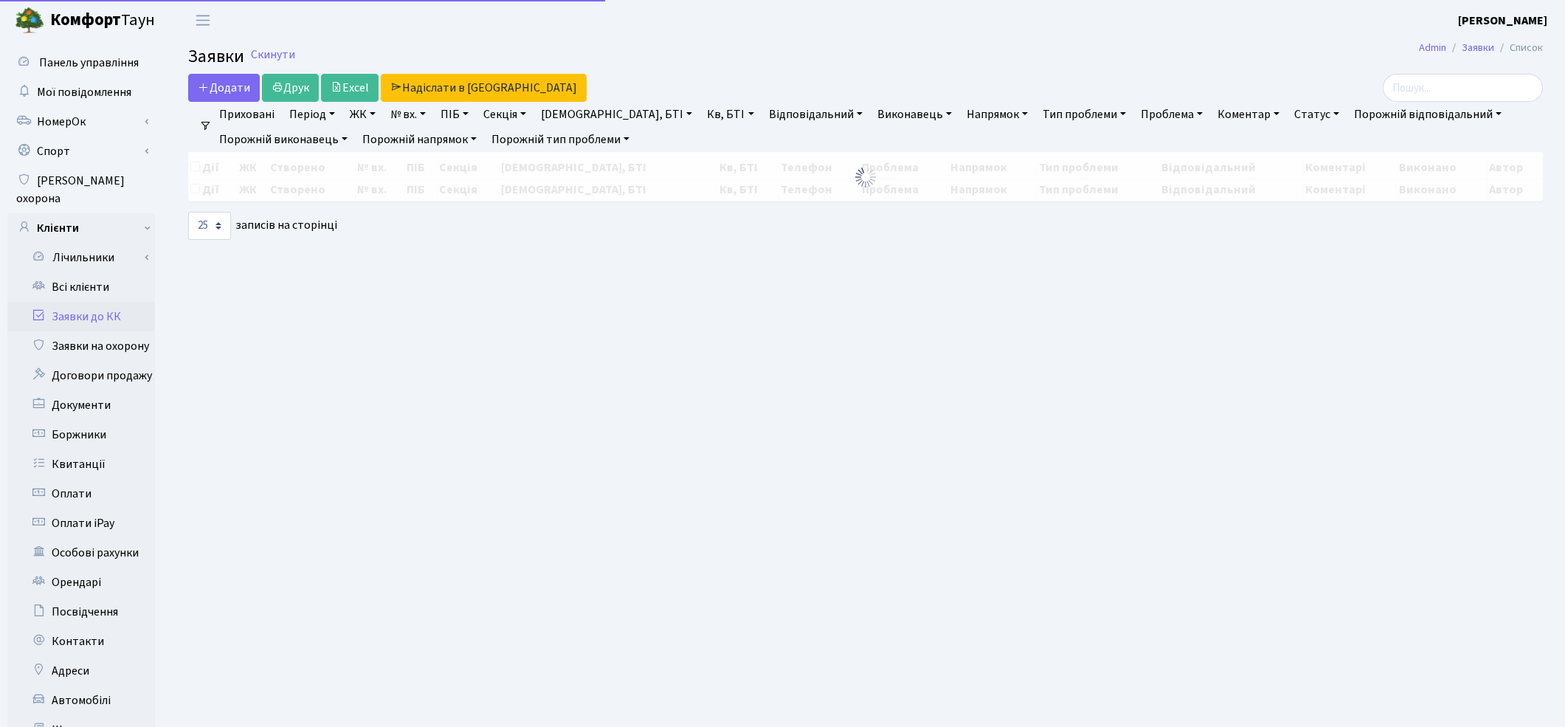
select select "25"
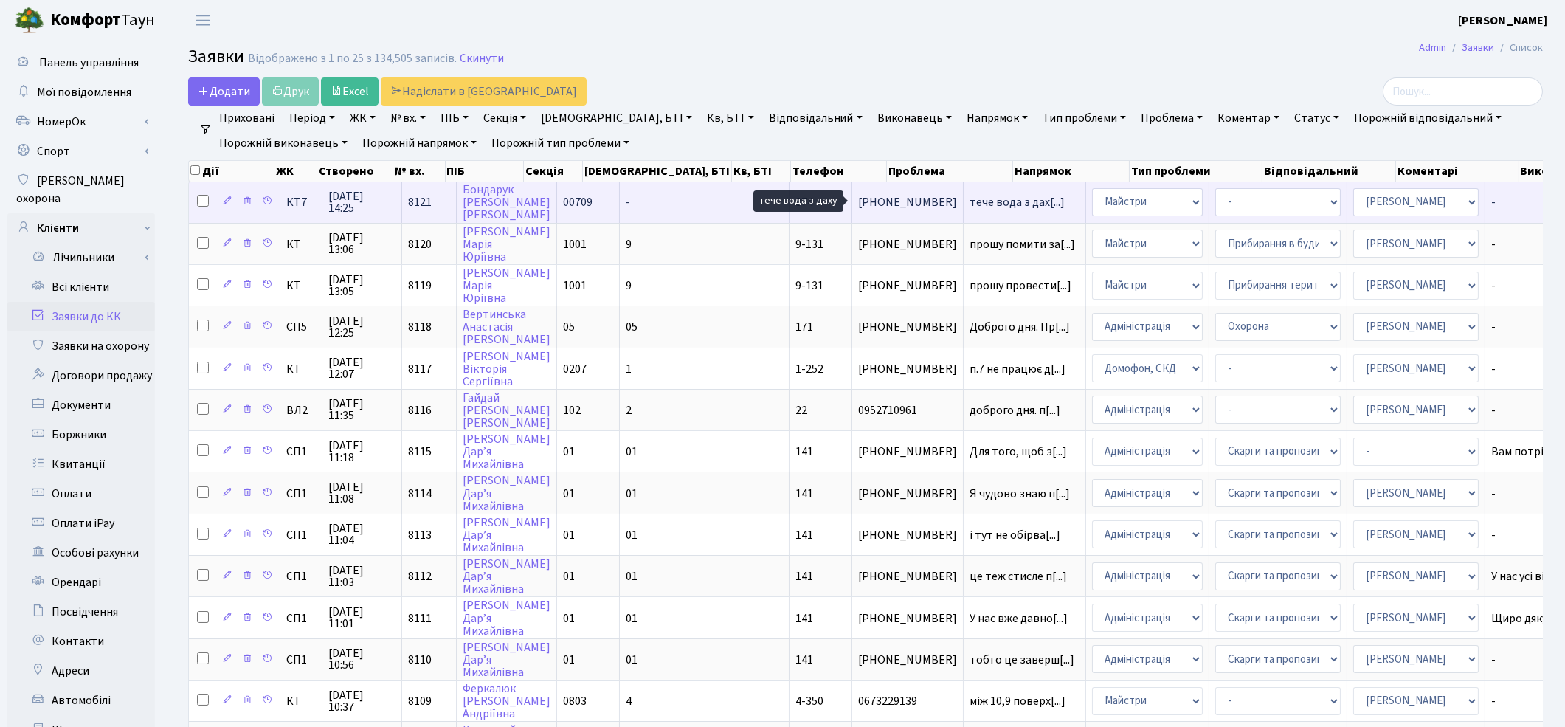
click at [970, 197] on span "тече вода з дах[...]" at bounding box center [1017, 202] width 95 height 16
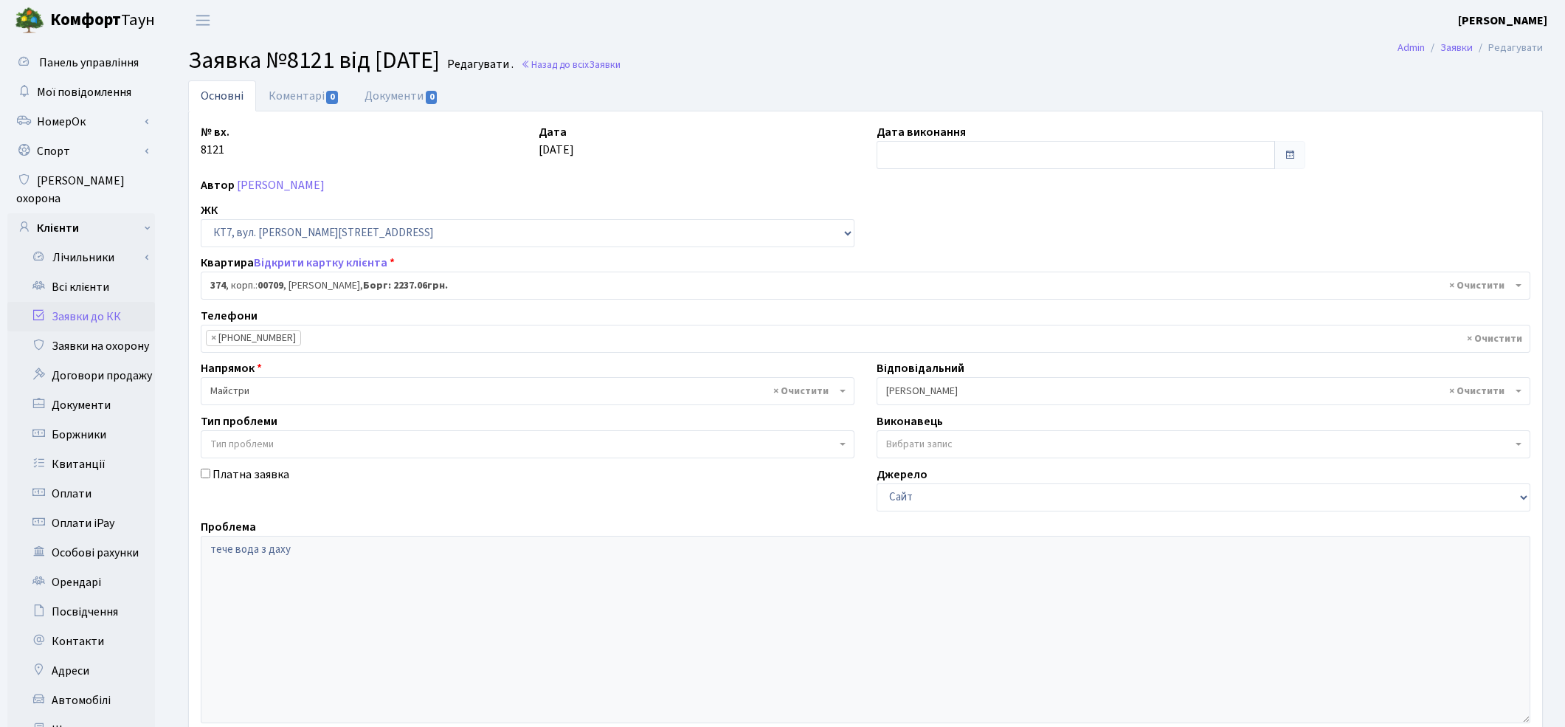
select select "18887"
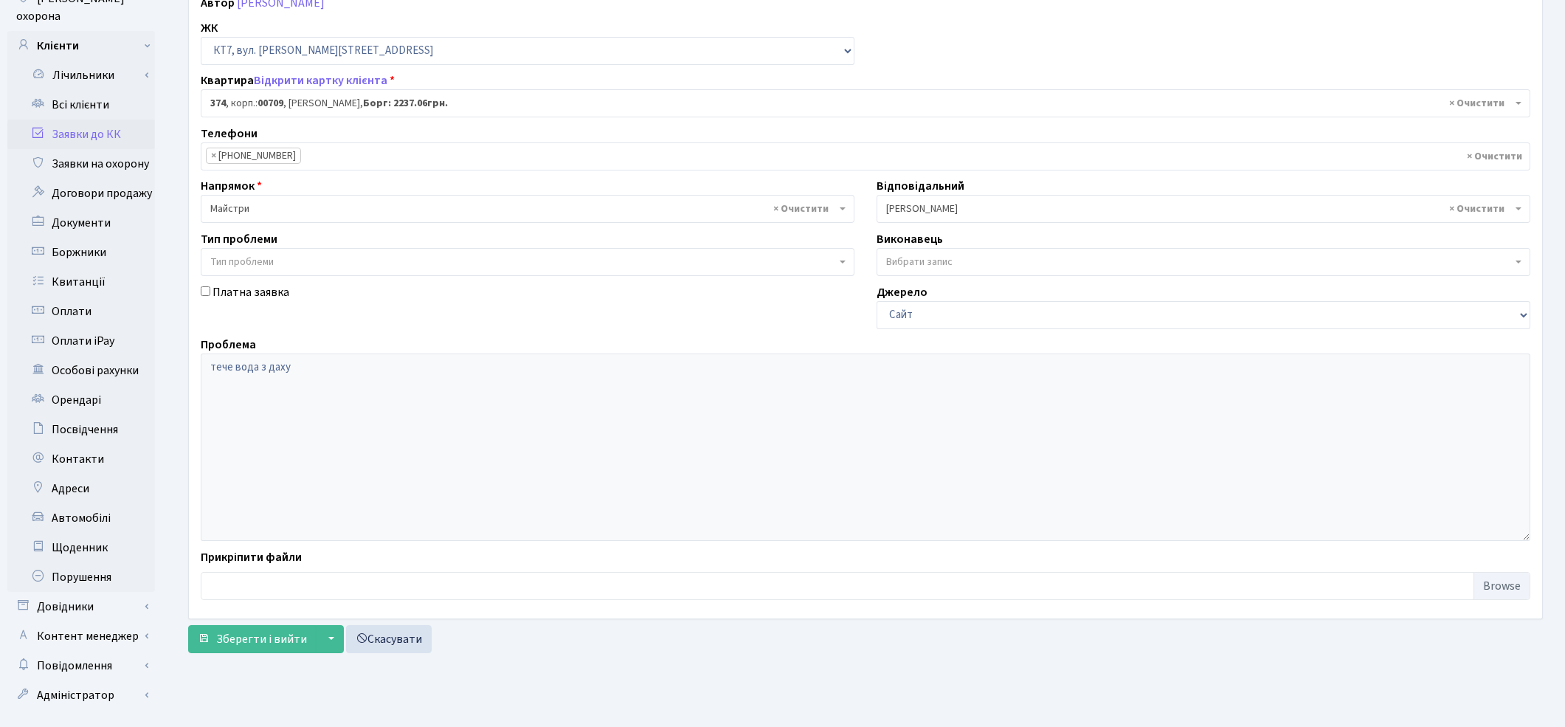
scroll to position [190, 0]
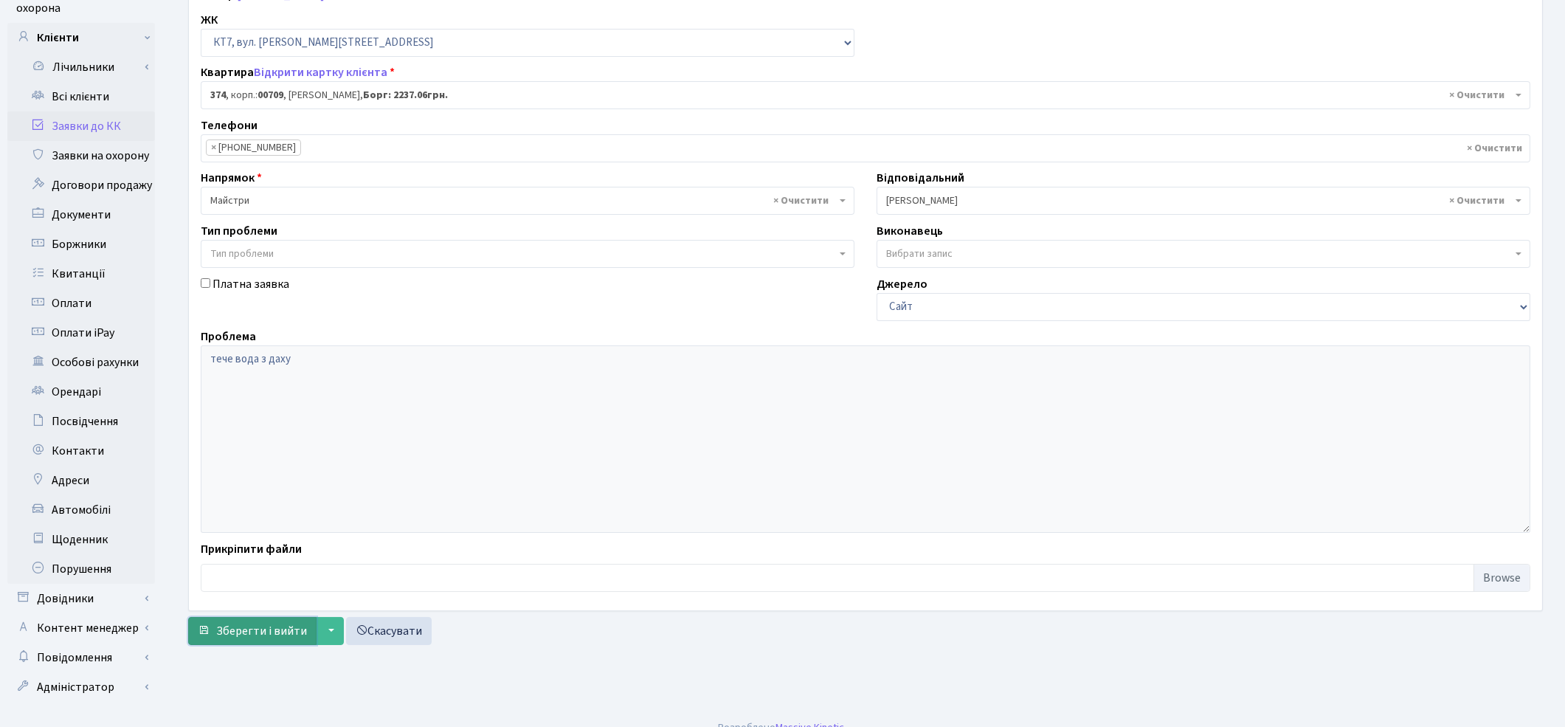
click at [234, 632] on span "Зберегти і вийти" at bounding box center [261, 631] width 91 height 16
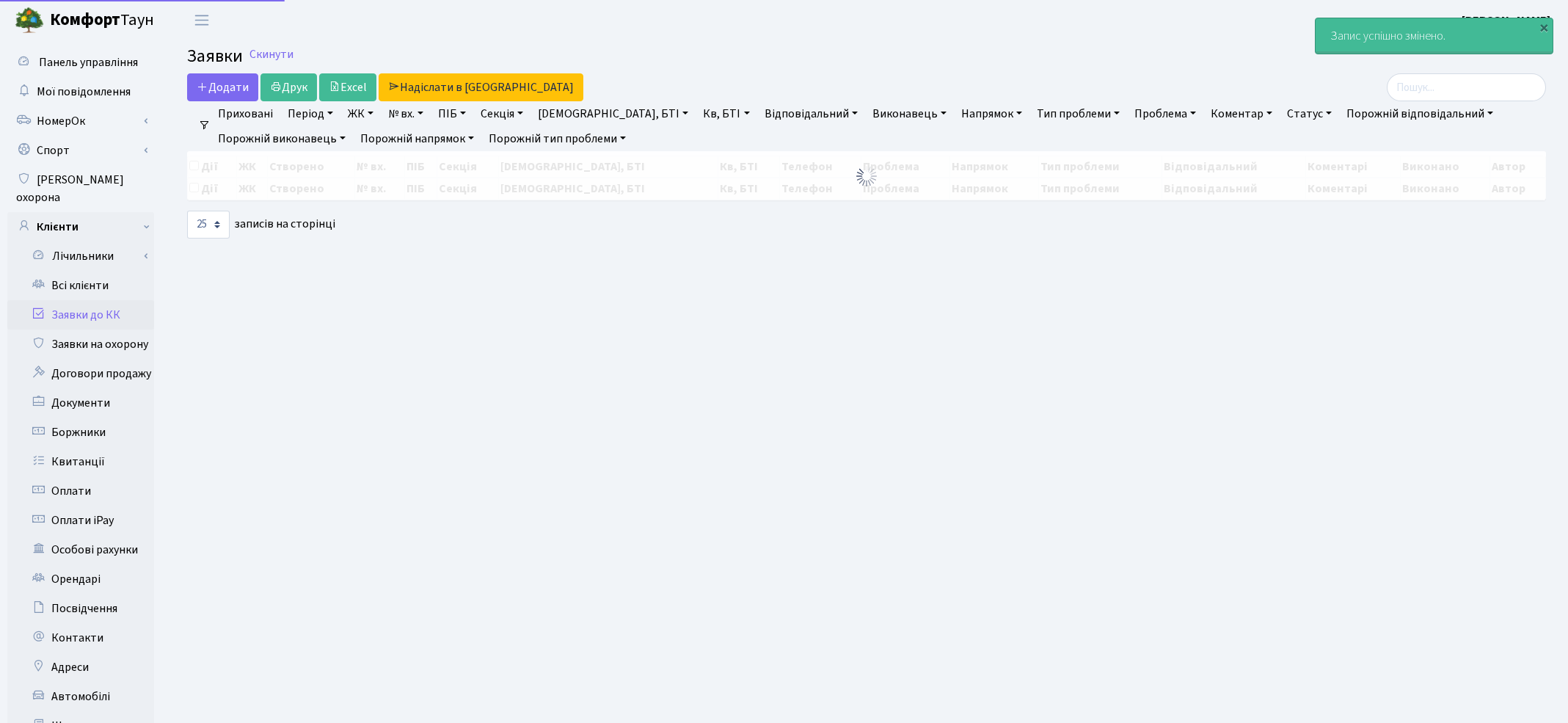
select select "25"
